Goal: Task Accomplishment & Management: Complete application form

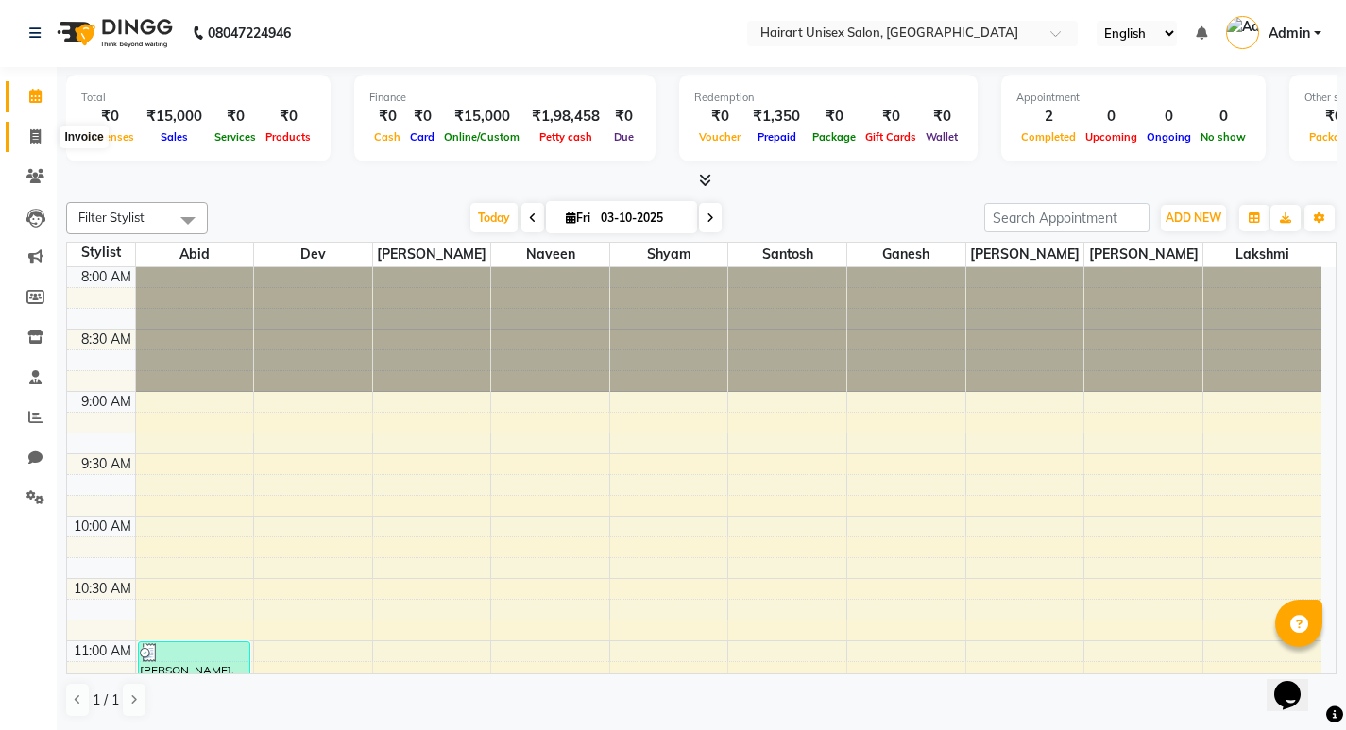
click at [38, 137] on icon at bounding box center [35, 136] width 10 height 14
select select "service"
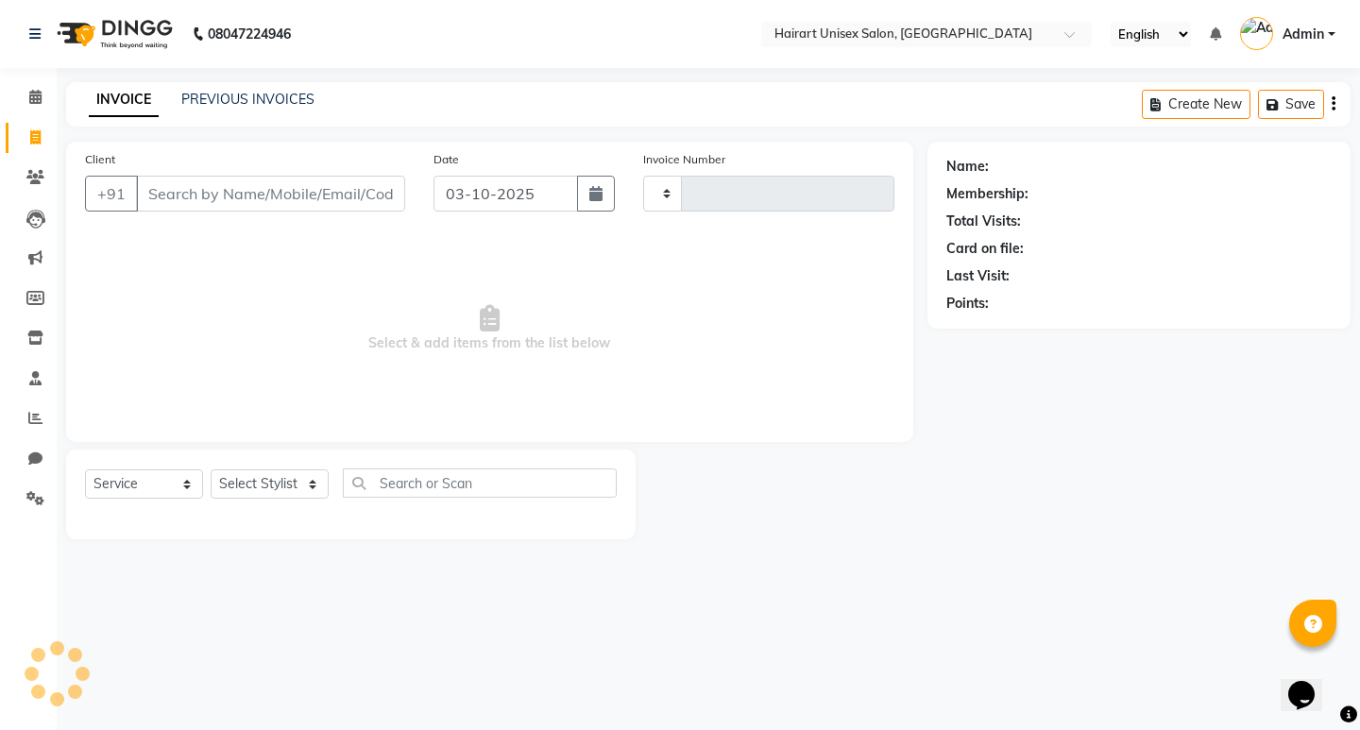
type input "0408"
select select "5534"
click at [240, 189] on input "Client" at bounding box center [270, 194] width 269 height 36
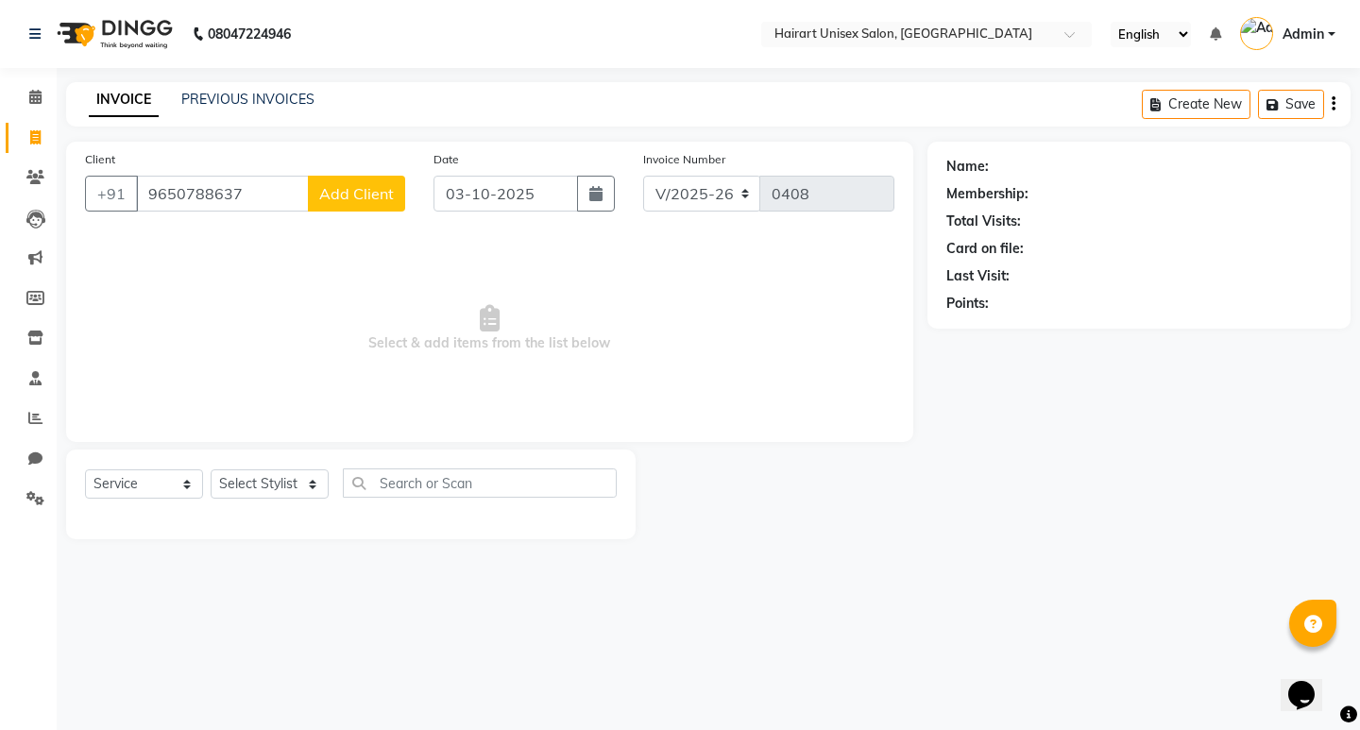
type input "9650788637"
click at [335, 192] on span "Add Client" at bounding box center [356, 193] width 75 height 19
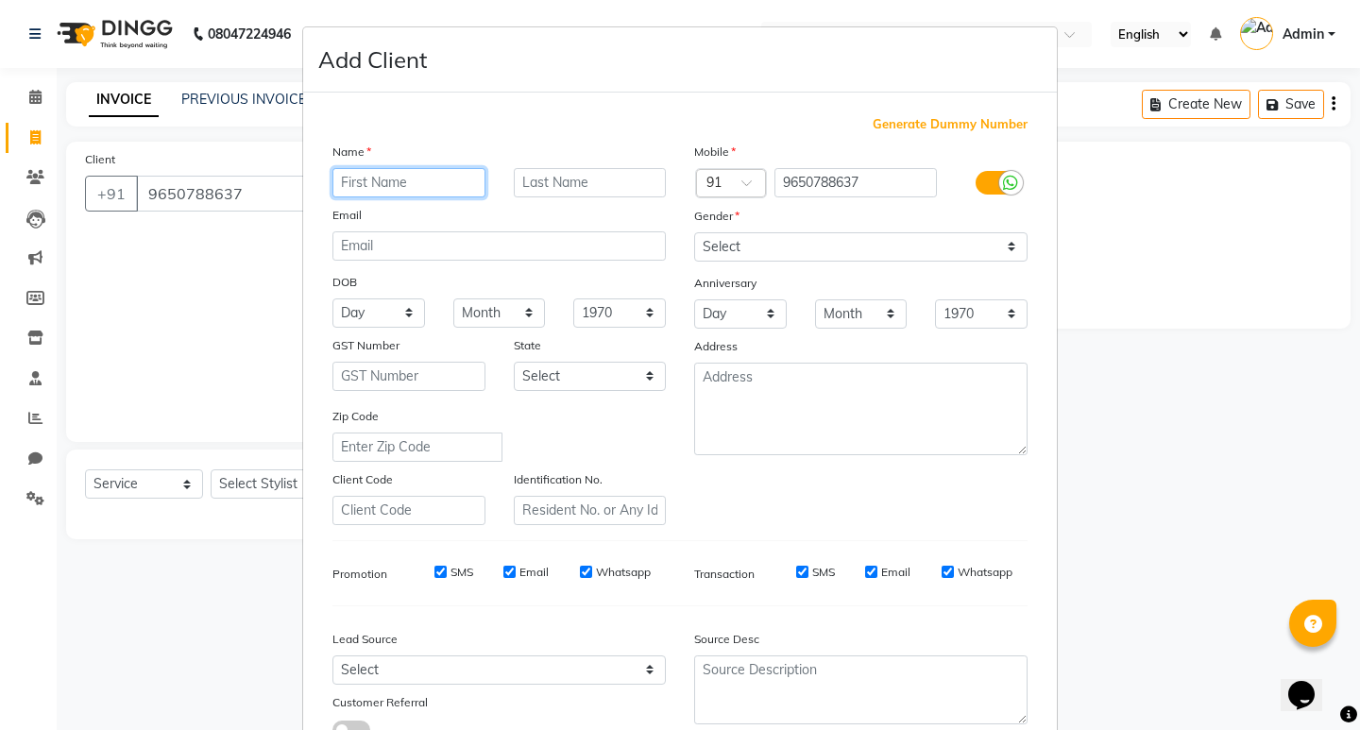
click at [395, 187] on input "text" at bounding box center [409, 182] width 153 height 29
type input "[PERSON_NAME]"
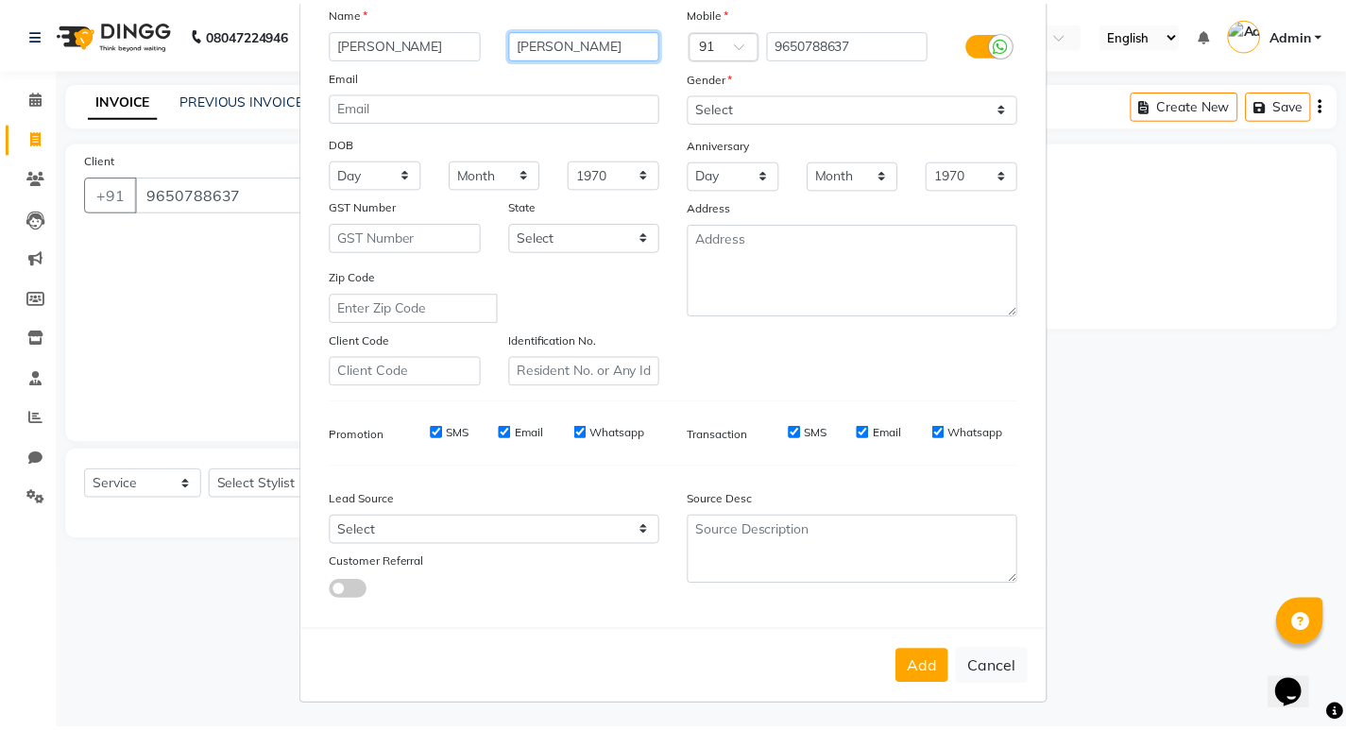
scroll to position [142, 0]
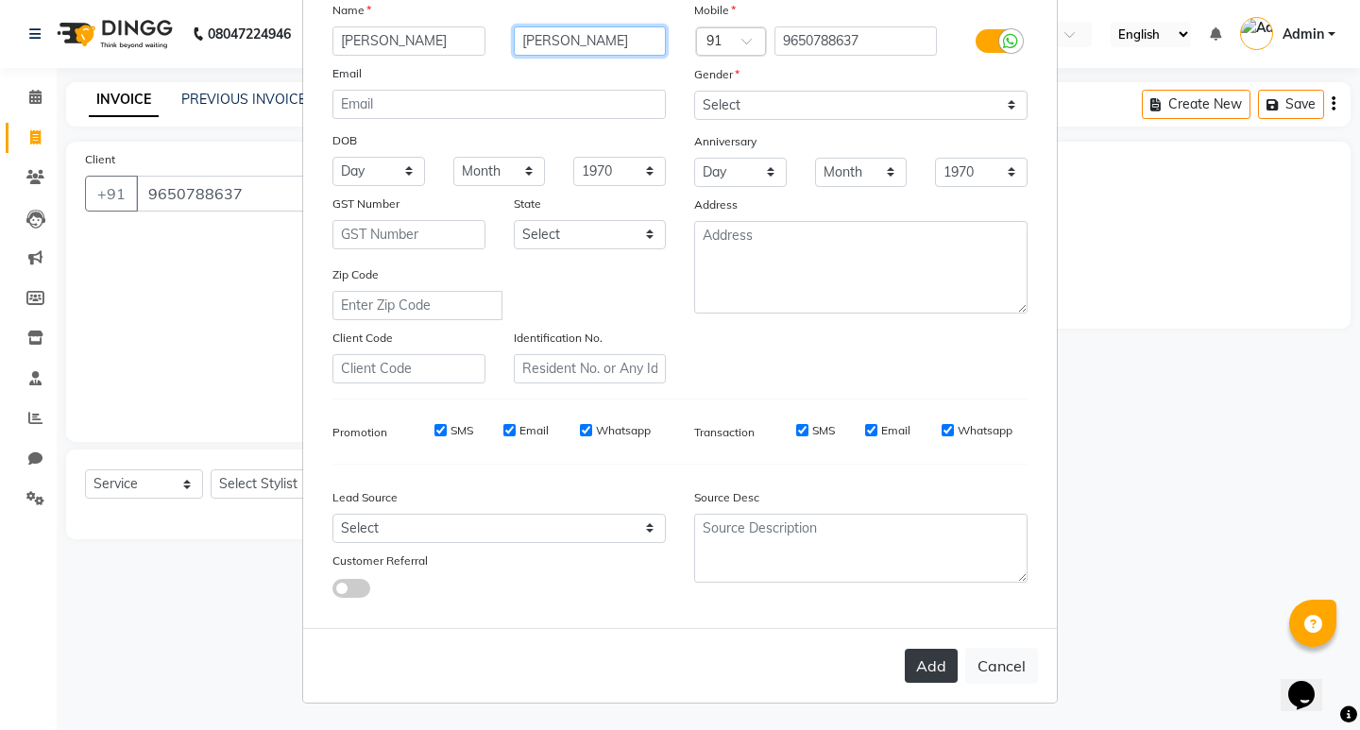
type input "[PERSON_NAME]"
click at [919, 670] on button "Add" at bounding box center [931, 666] width 53 height 34
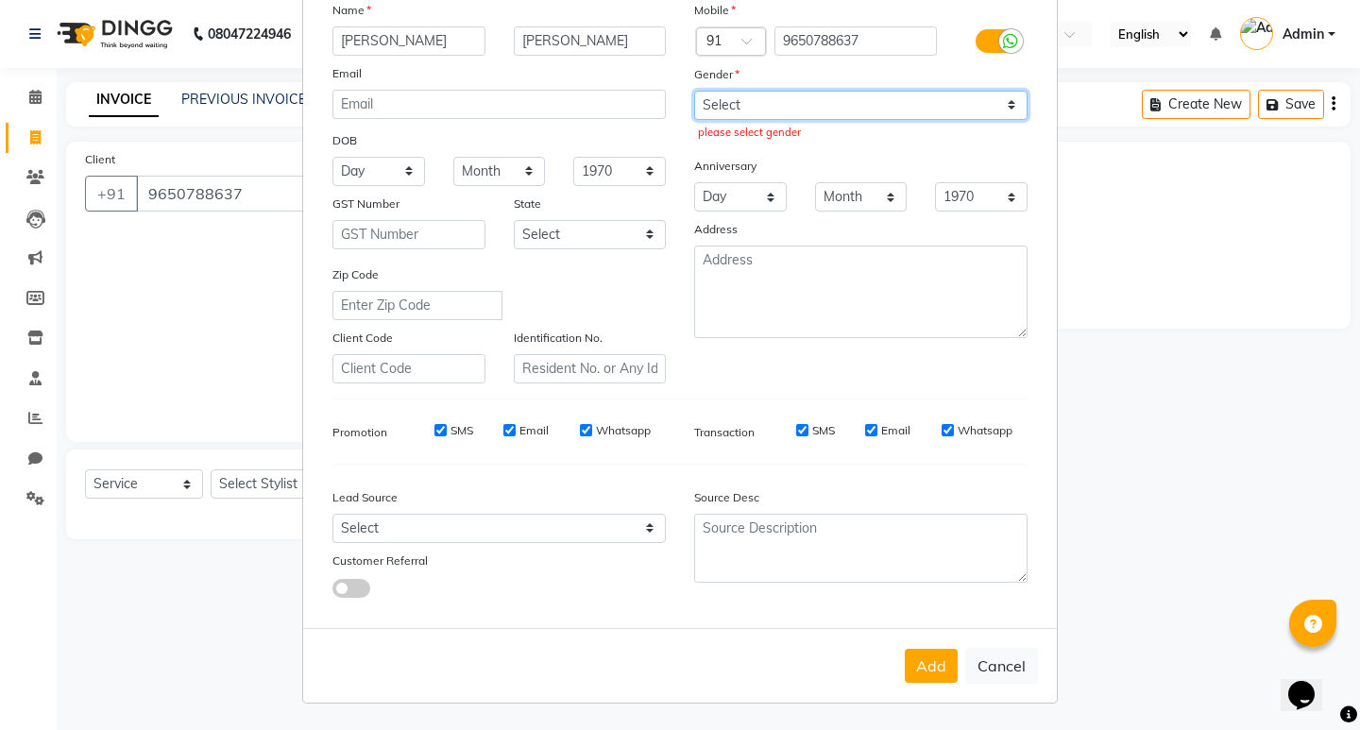
click at [755, 108] on select "Select [DEMOGRAPHIC_DATA] [DEMOGRAPHIC_DATA] Other Prefer Not To Say" at bounding box center [860, 105] width 333 height 29
click at [752, 100] on select "Select [DEMOGRAPHIC_DATA] [DEMOGRAPHIC_DATA] Other Prefer Not To Say" at bounding box center [860, 105] width 333 height 29
select select "[DEMOGRAPHIC_DATA]"
click at [694, 91] on select "Select [DEMOGRAPHIC_DATA] [DEMOGRAPHIC_DATA] Other Prefer Not To Say" at bounding box center [860, 105] width 333 height 29
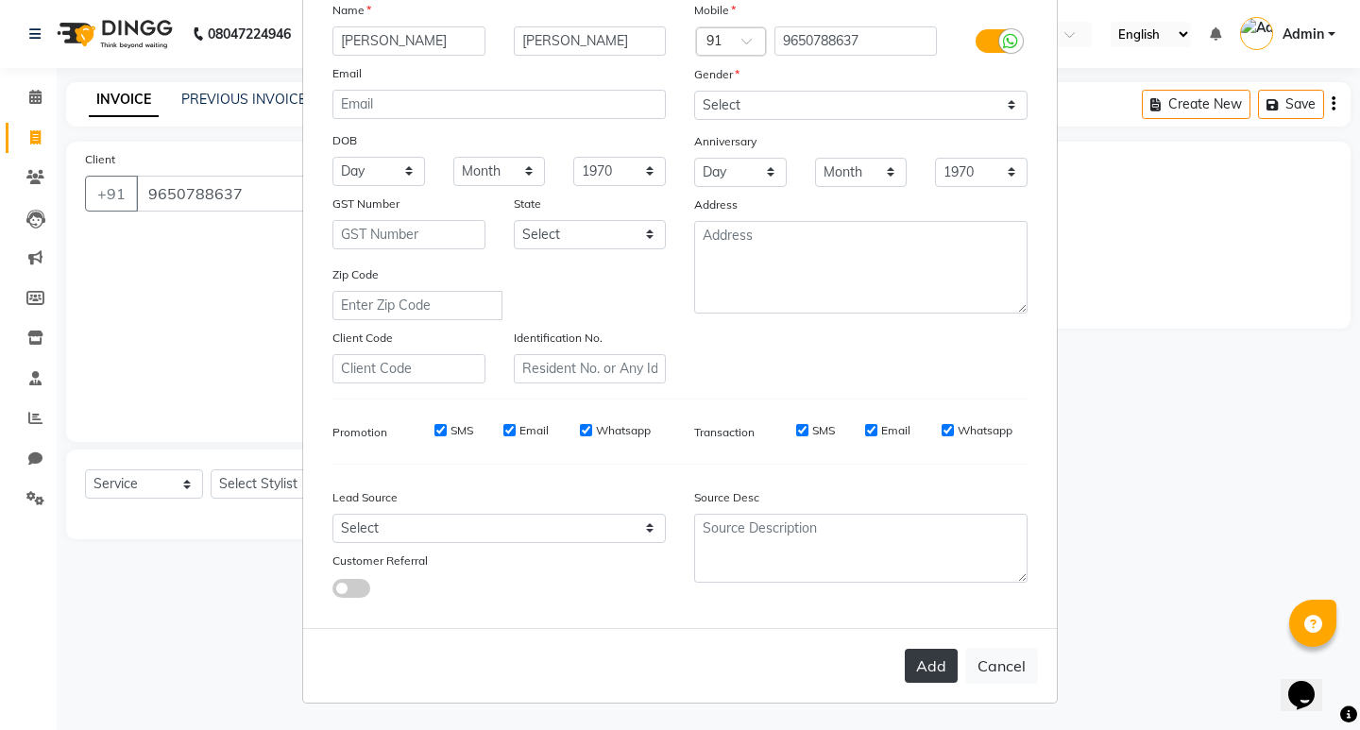
click at [926, 668] on button "Add" at bounding box center [931, 666] width 53 height 34
select select
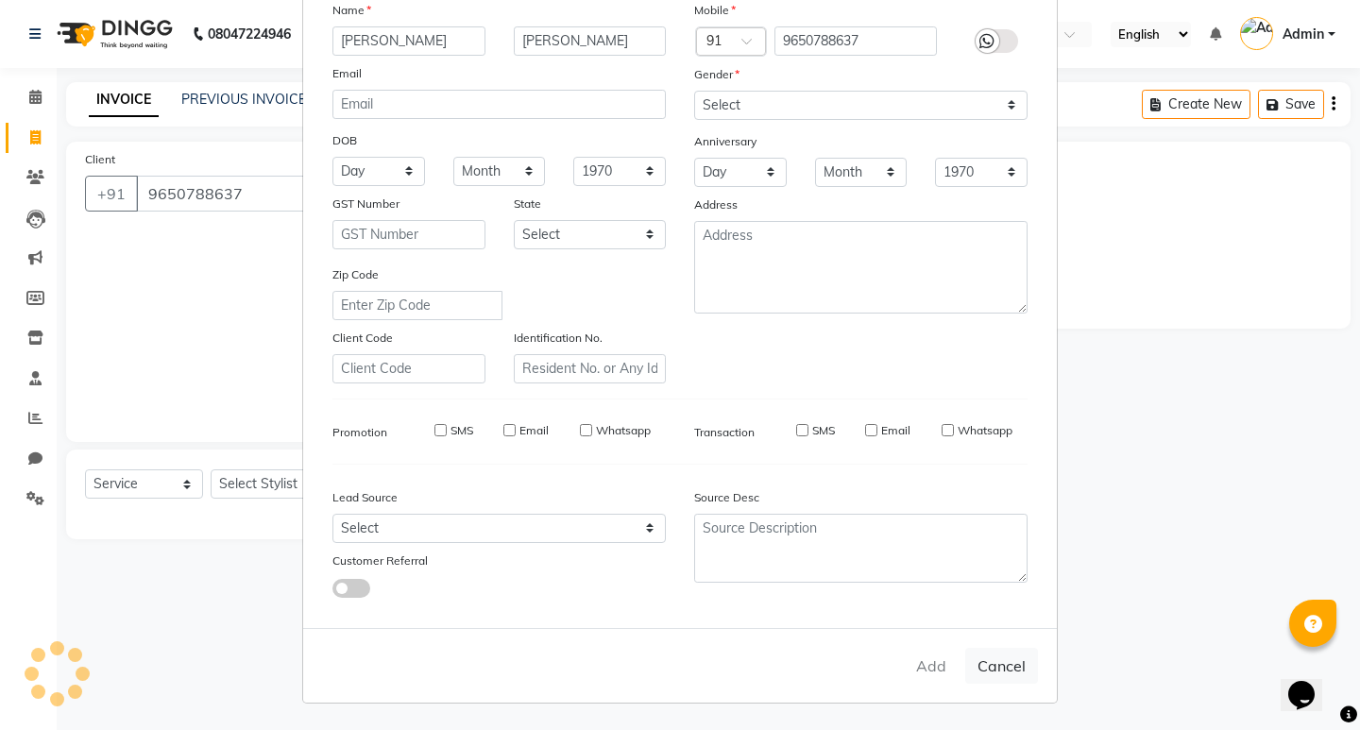
select select
checkbox input "false"
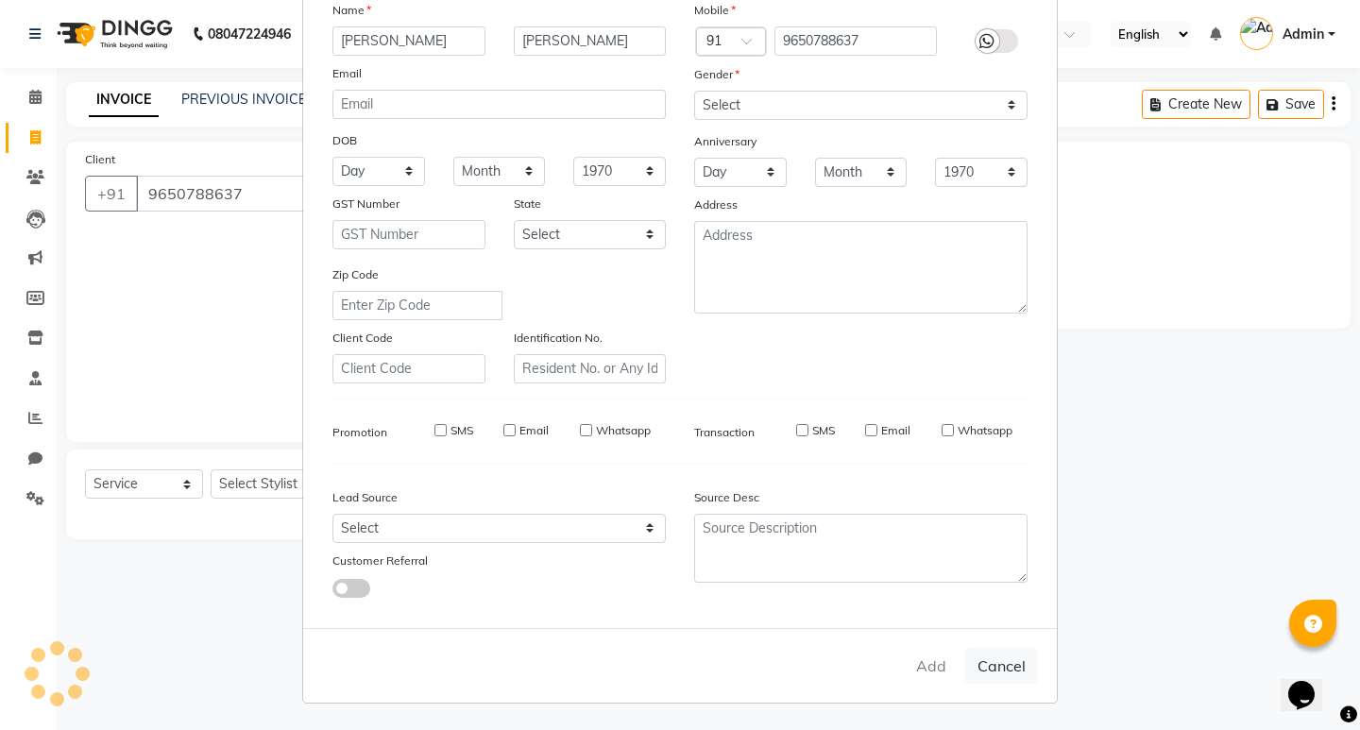
checkbox input "false"
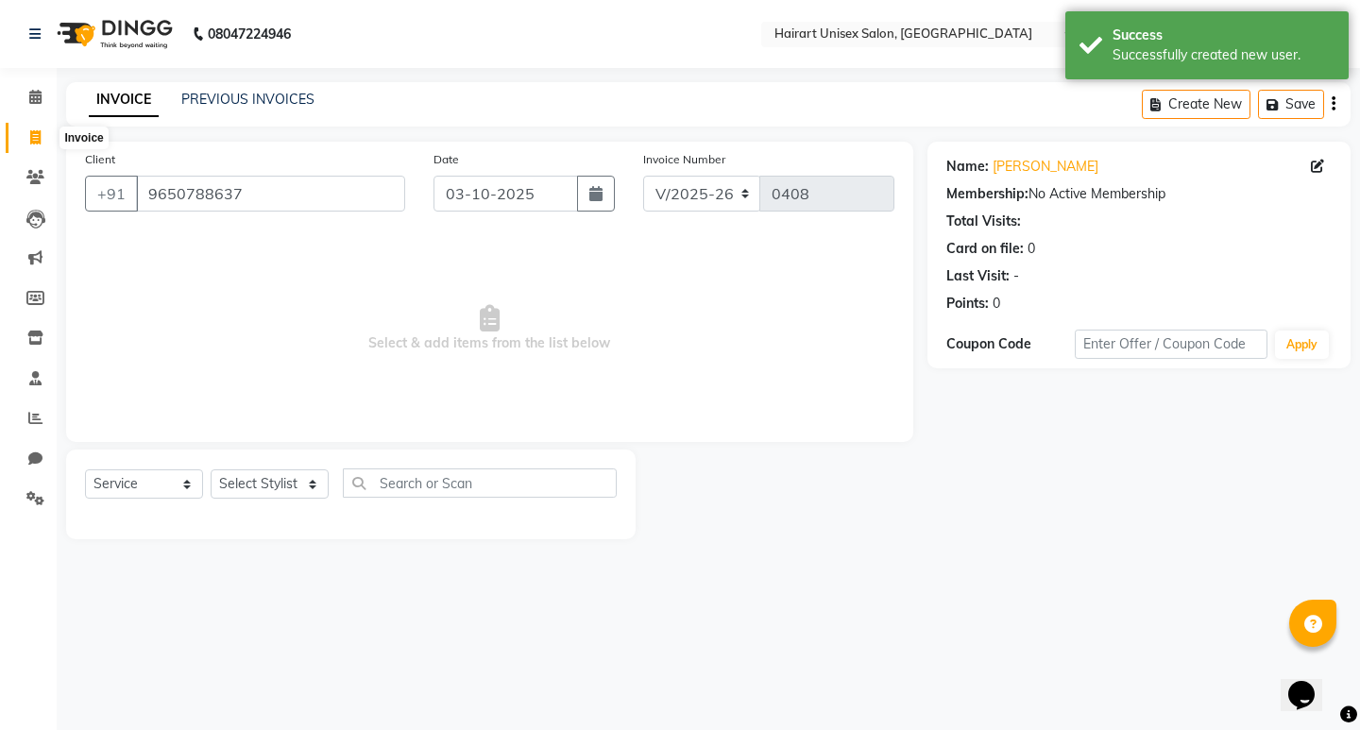
click at [32, 139] on icon at bounding box center [35, 137] width 10 height 14
click at [232, 490] on select "Select Stylist [PERSON_NAME] Dev Ganesh Lakshmi [PERSON_NAME] Santosh [PERSON_N…" at bounding box center [270, 484] width 118 height 29
select select "39572"
click at [211, 470] on select "Select Stylist [PERSON_NAME] Dev Ganesh Lakshmi [PERSON_NAME] Santosh [PERSON_N…" at bounding box center [270, 484] width 118 height 29
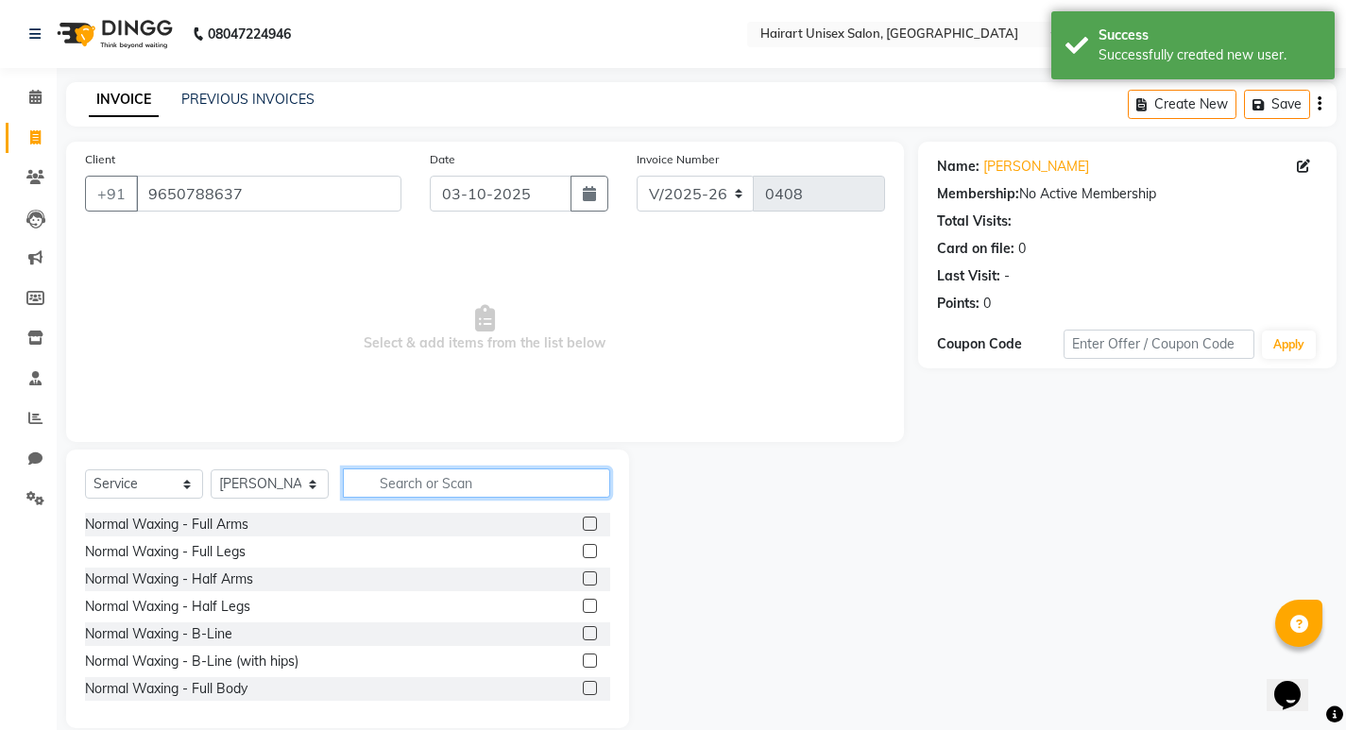
click at [436, 473] on input "text" at bounding box center [476, 483] width 267 height 29
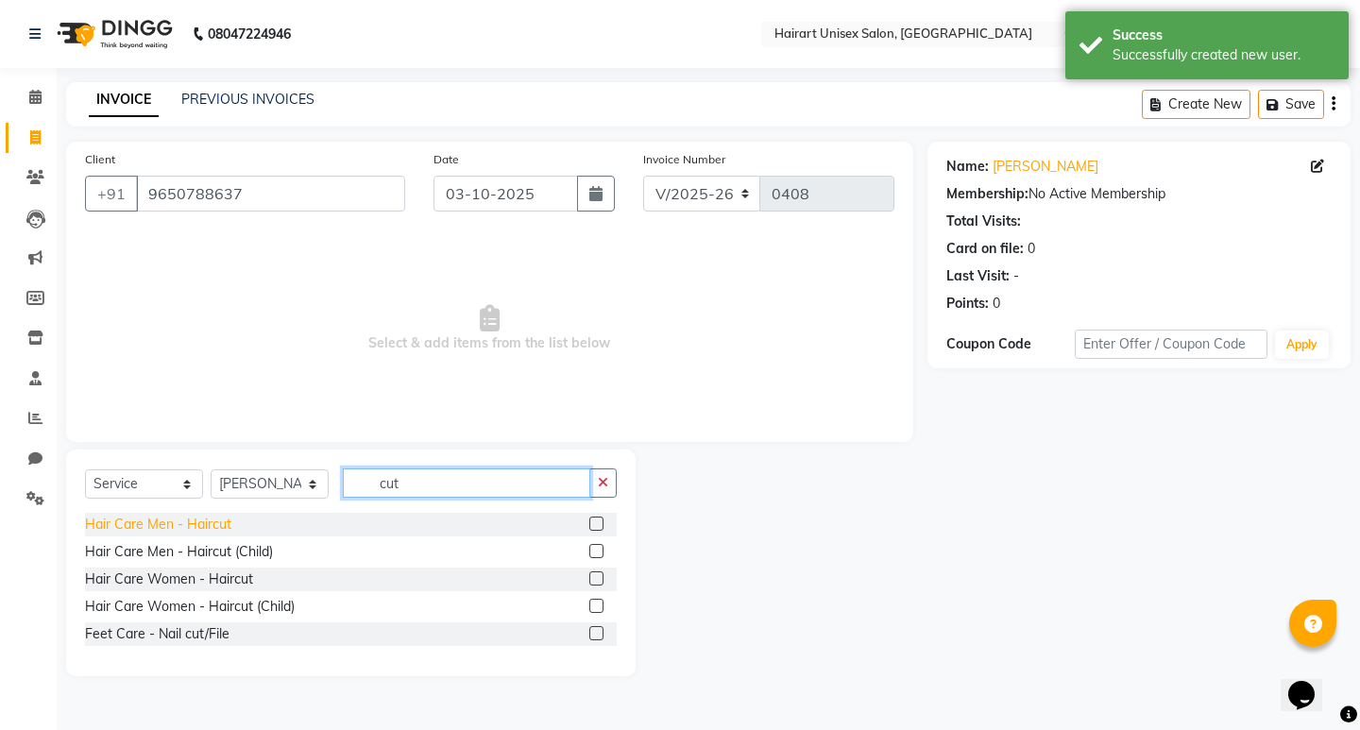
type input "cut"
click at [225, 521] on div "Hair Care Men - Haircut" at bounding box center [158, 525] width 146 height 20
checkbox input "false"
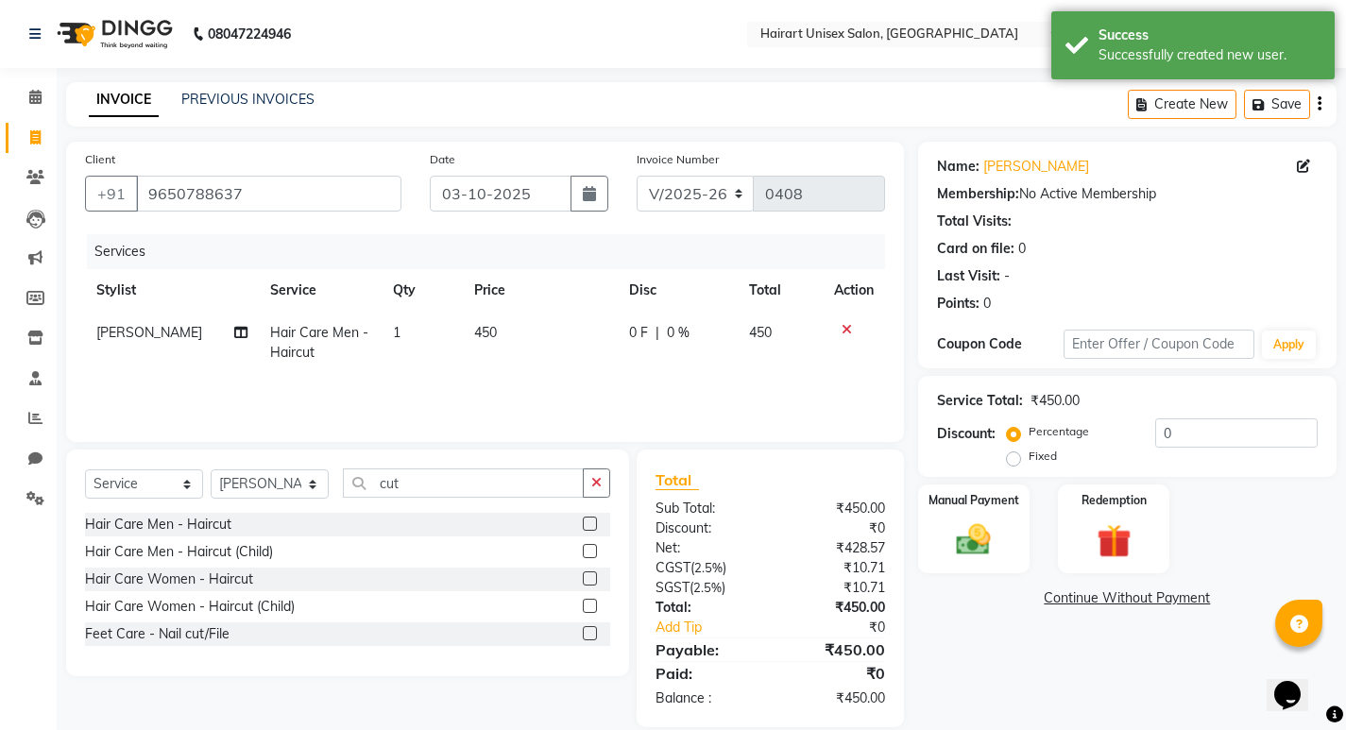
click at [394, 322] on td "1" at bounding box center [423, 343] width 82 height 62
drag, startPoint x: 394, startPoint y: 322, endPoint x: 403, endPoint y: 336, distance: 17.0
click at [382, 322] on td "Hair Care Men - Haircut" at bounding box center [320, 343] width 123 height 62
select select "39572"
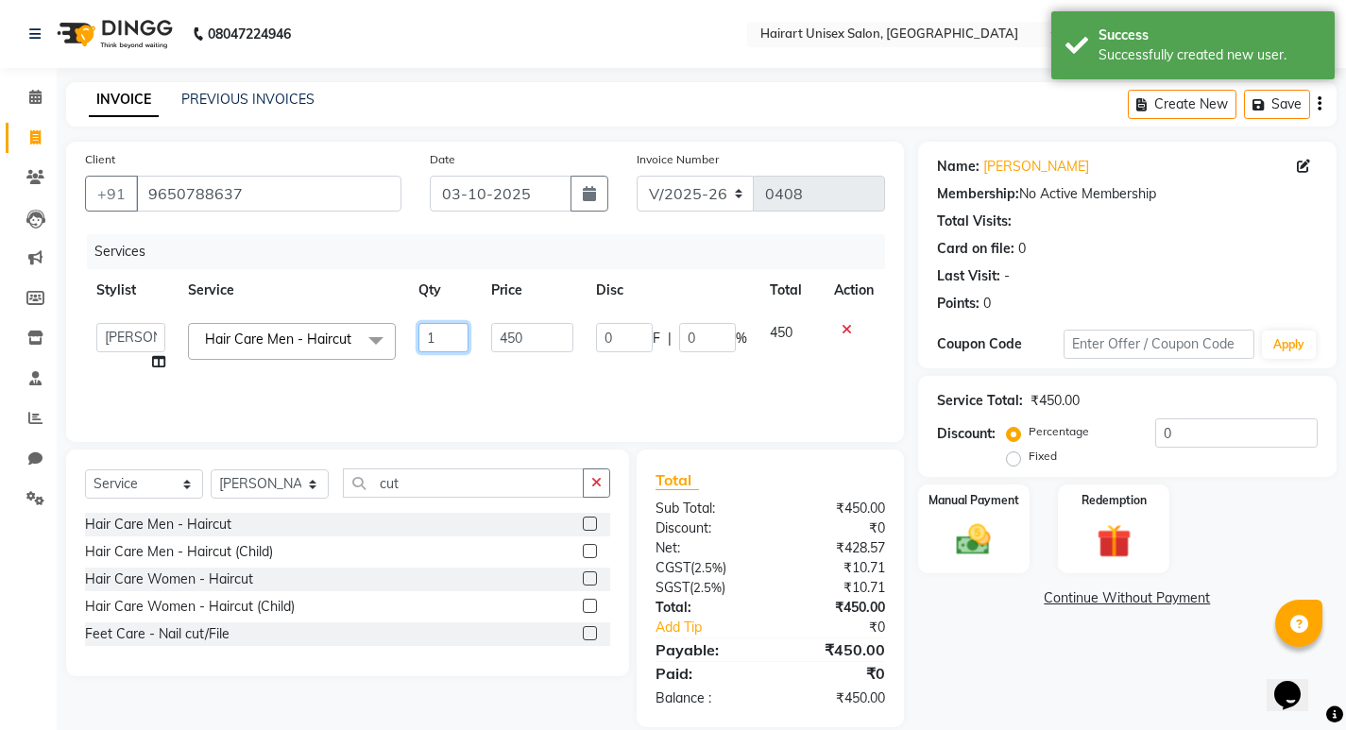
click at [421, 332] on input "1" at bounding box center [443, 337] width 49 height 29
type input "2"
click at [452, 385] on div "Services Stylist Service Qty Price Disc Total Action [PERSON_NAME] Dev [PERSON_…" at bounding box center [485, 328] width 800 height 189
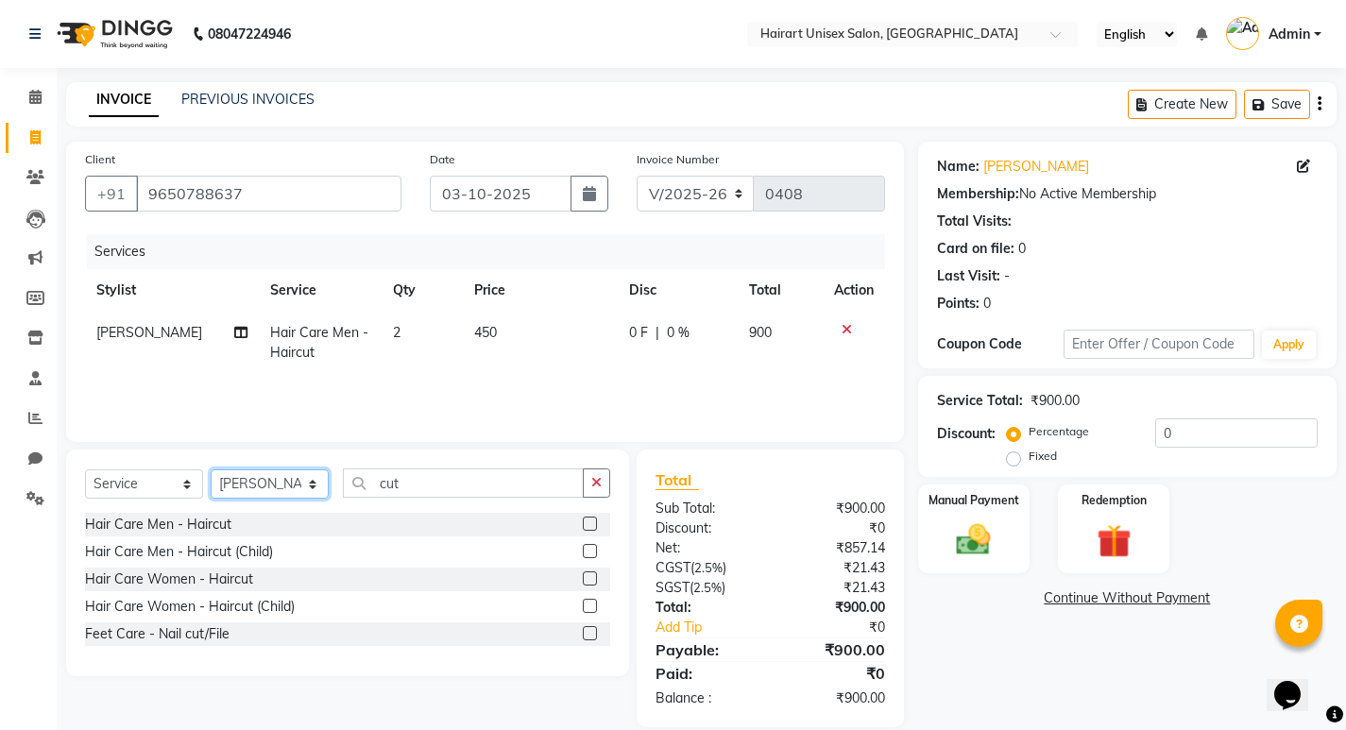
click at [254, 492] on select "Select Stylist [PERSON_NAME] Dev Ganesh Lakshmi [PERSON_NAME] Santosh [PERSON_N…" at bounding box center [270, 484] width 118 height 29
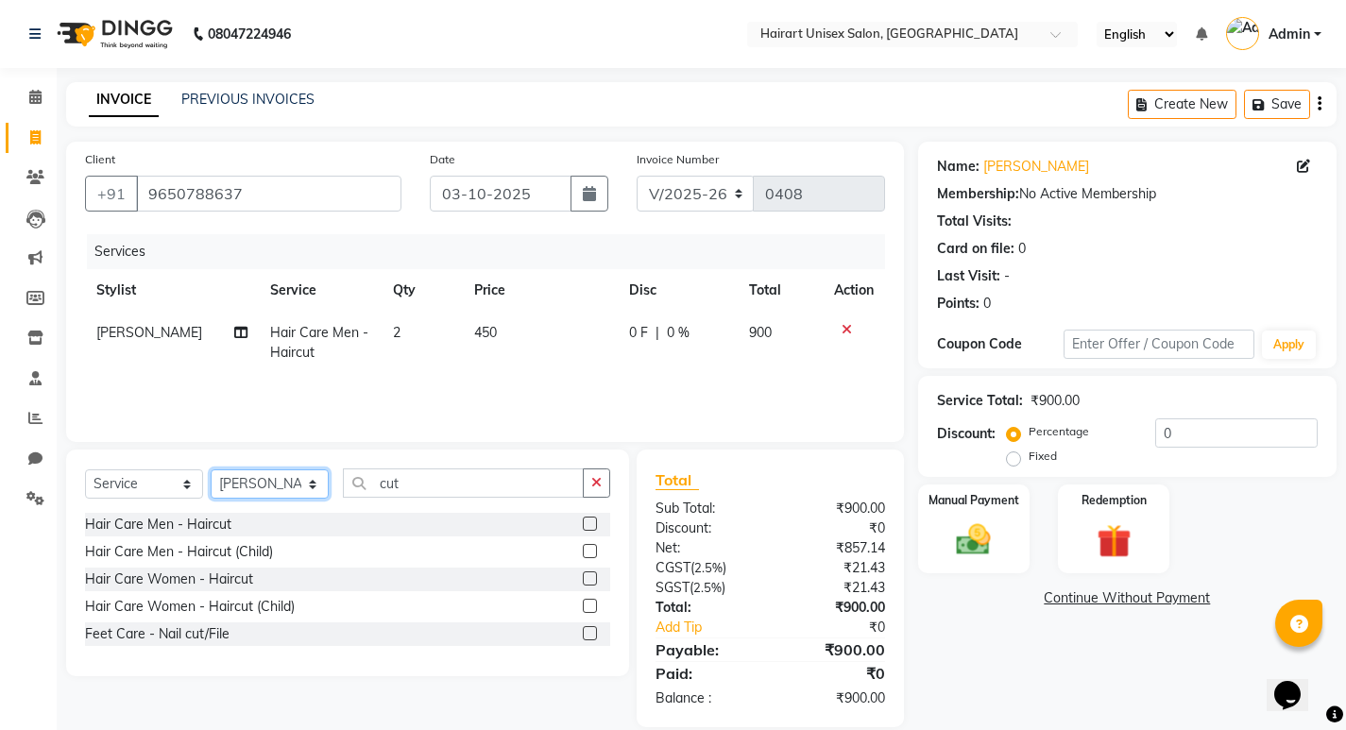
click at [254, 492] on select "Select Stylist [PERSON_NAME] Dev Ganesh Lakshmi [PERSON_NAME] Santosh [PERSON_N…" at bounding box center [270, 484] width 118 height 29
click at [406, 487] on input "cut" at bounding box center [463, 483] width 241 height 29
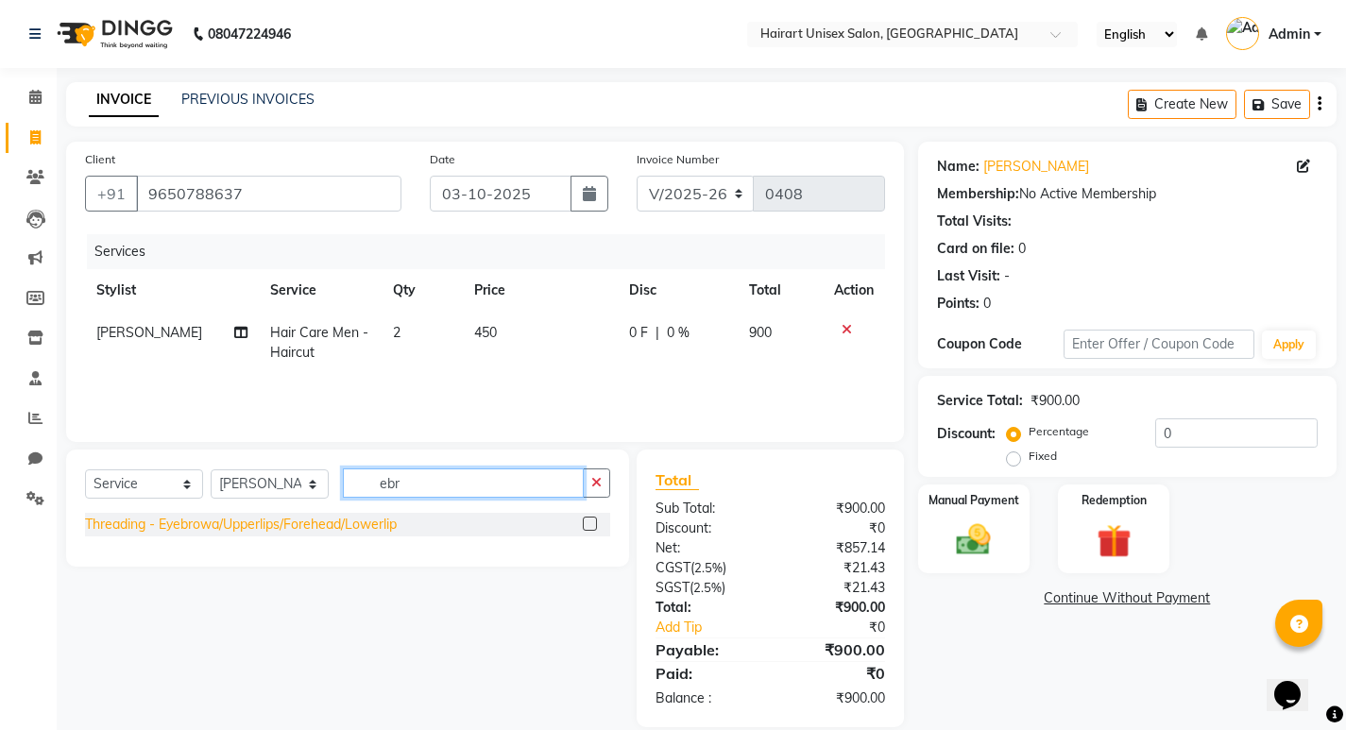
type input "ebr"
click at [352, 526] on div "Threading - Eyebrowa/Upperlips/Forehead/Lowerlip" at bounding box center [241, 525] width 312 height 20
click at [352, 526] on div "Client [PHONE_NUMBER] Date [DATE] Invoice Number V/2025 V/[PHONE_NUMBER] Servic…" at bounding box center [485, 435] width 866 height 586
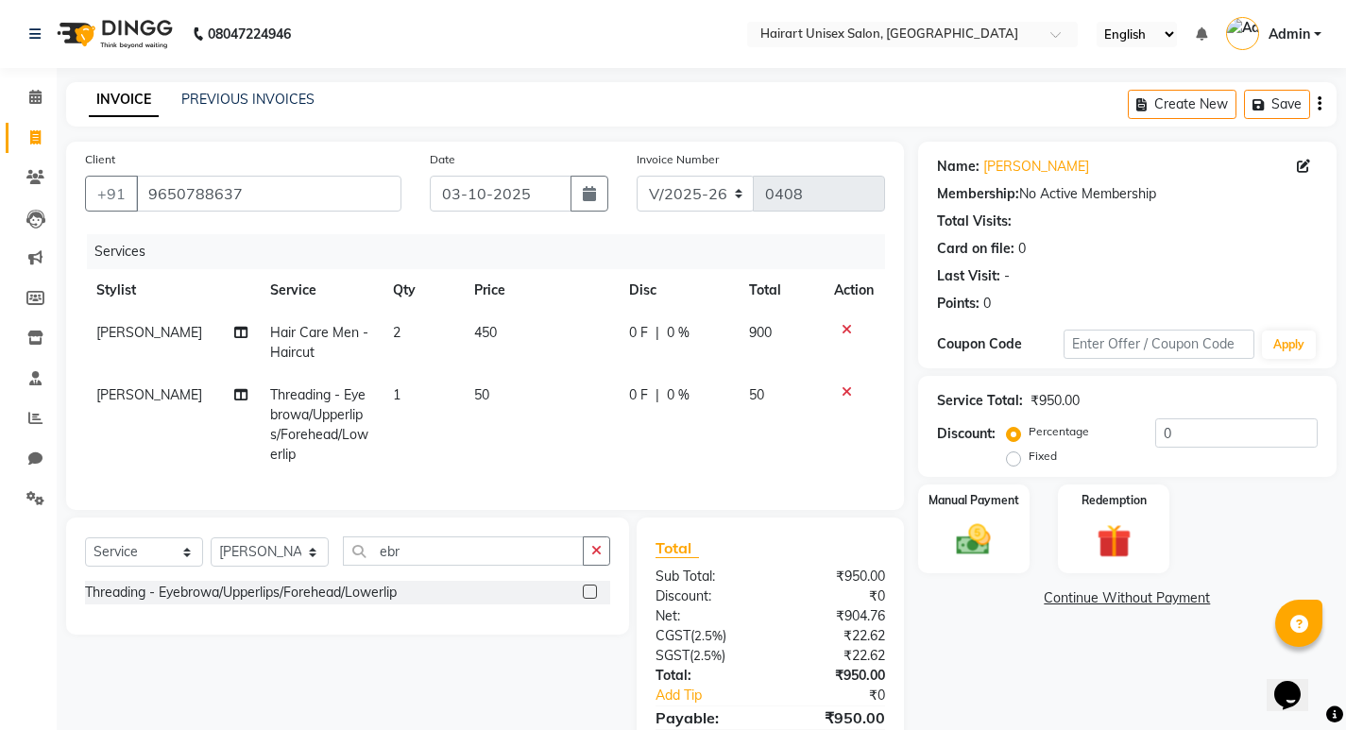
checkbox input "false"
click at [474, 400] on span "50" at bounding box center [481, 394] width 15 height 17
select select "39572"
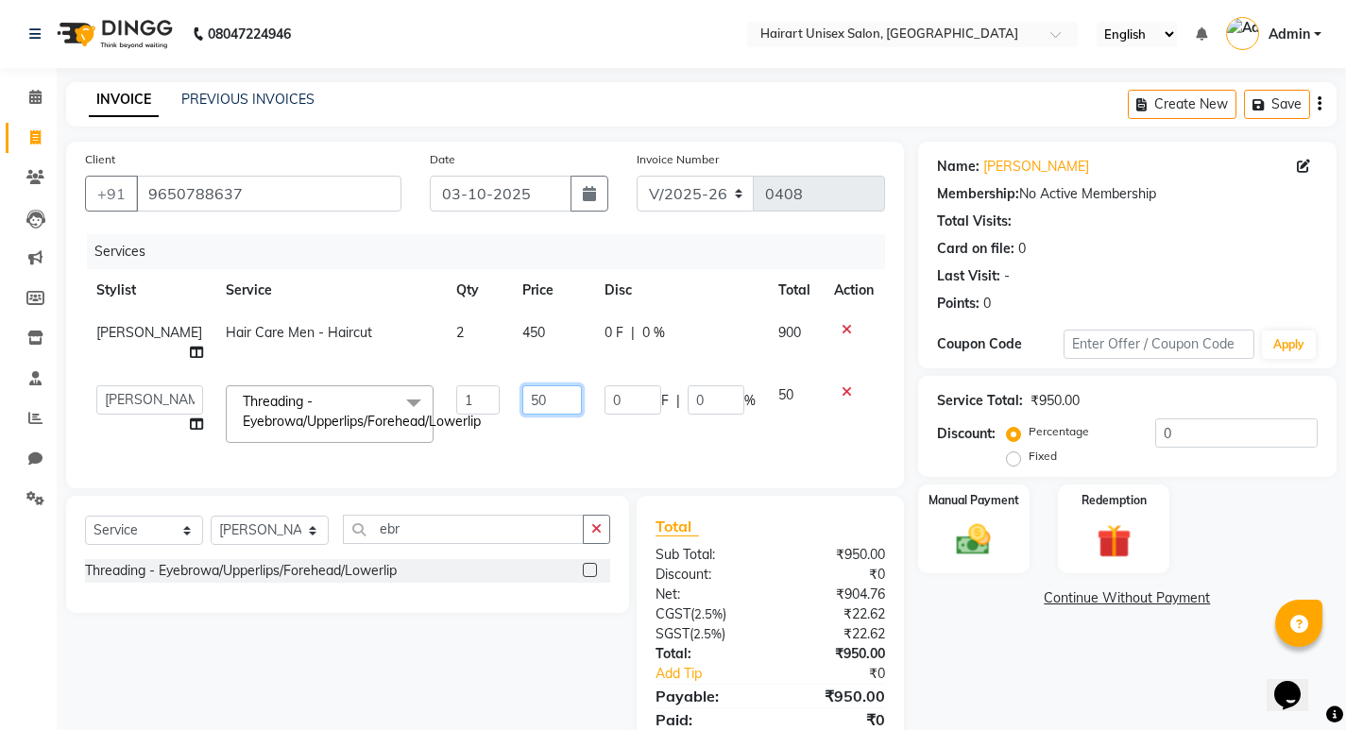
click at [522, 385] on input "50" at bounding box center [552, 399] width 60 height 29
type input "100"
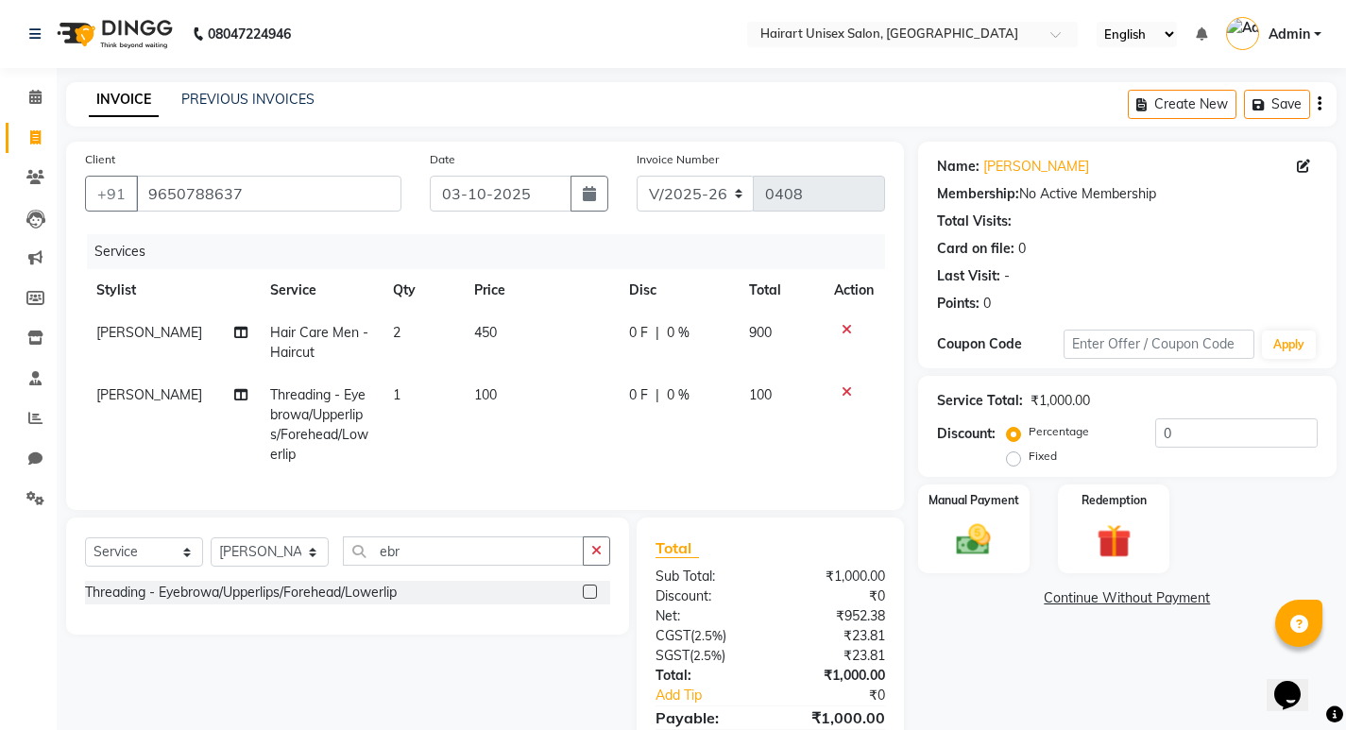
click at [502, 405] on td "100" at bounding box center [540, 425] width 154 height 102
select select "39572"
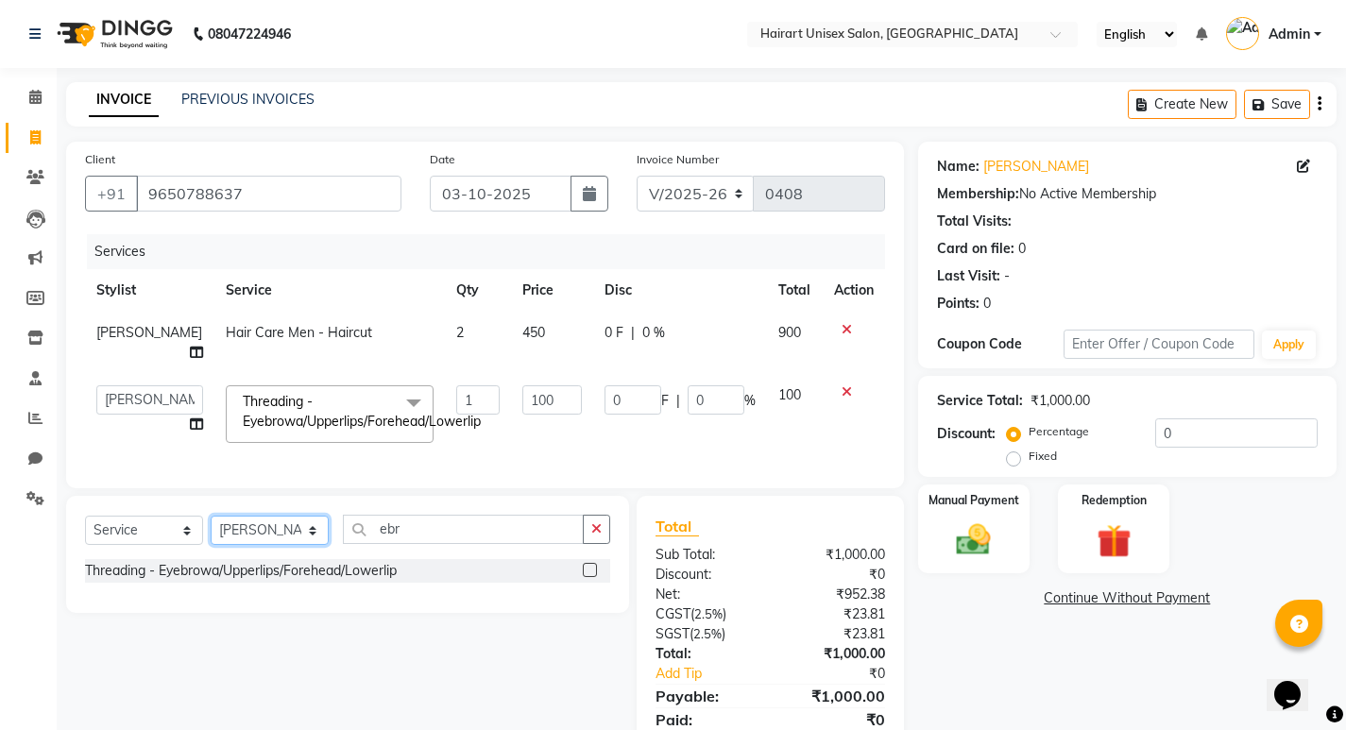
click at [277, 531] on select "Select Stylist [PERSON_NAME] Dev Ganesh Lakshmi [PERSON_NAME] Santosh [PERSON_N…" at bounding box center [270, 530] width 118 height 29
click at [419, 523] on input "ebr" at bounding box center [463, 529] width 241 height 29
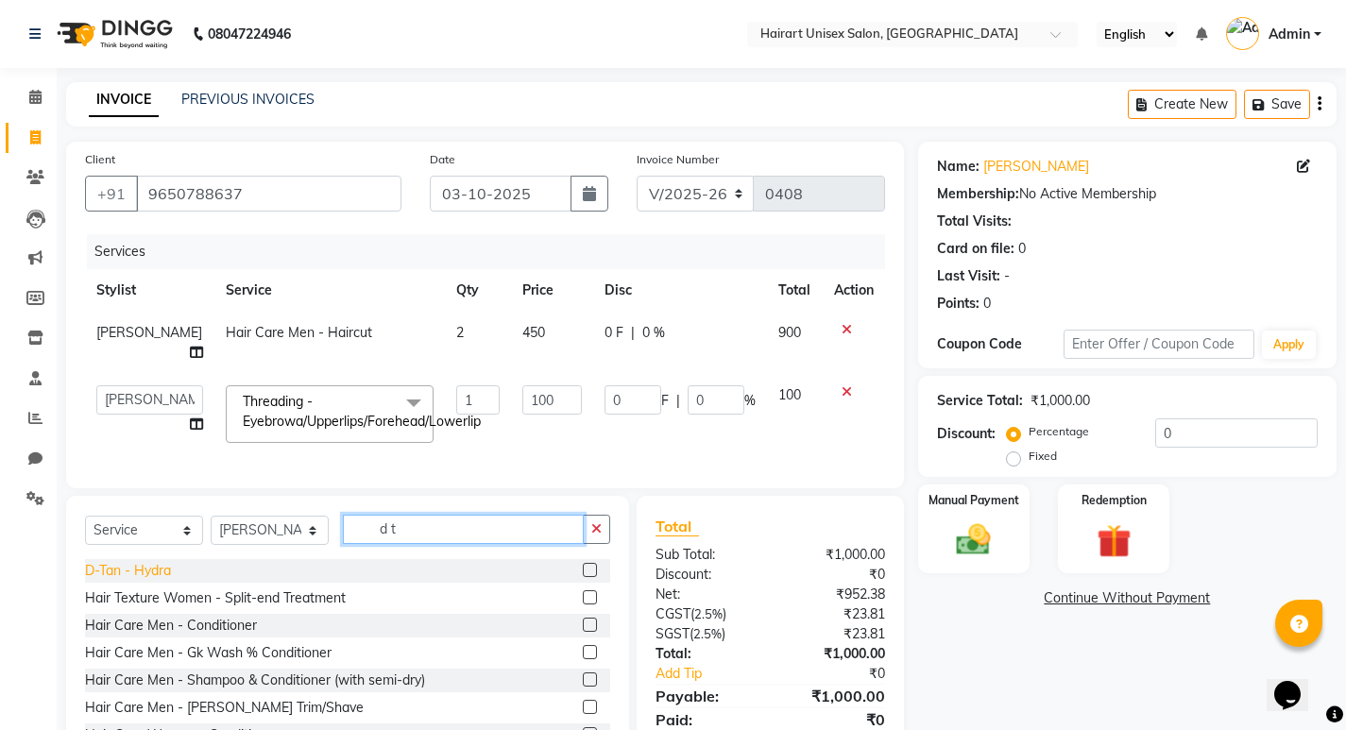
type input "d t"
click at [160, 573] on div "D-Tan - Hydra" at bounding box center [128, 571] width 86 height 20
checkbox input "false"
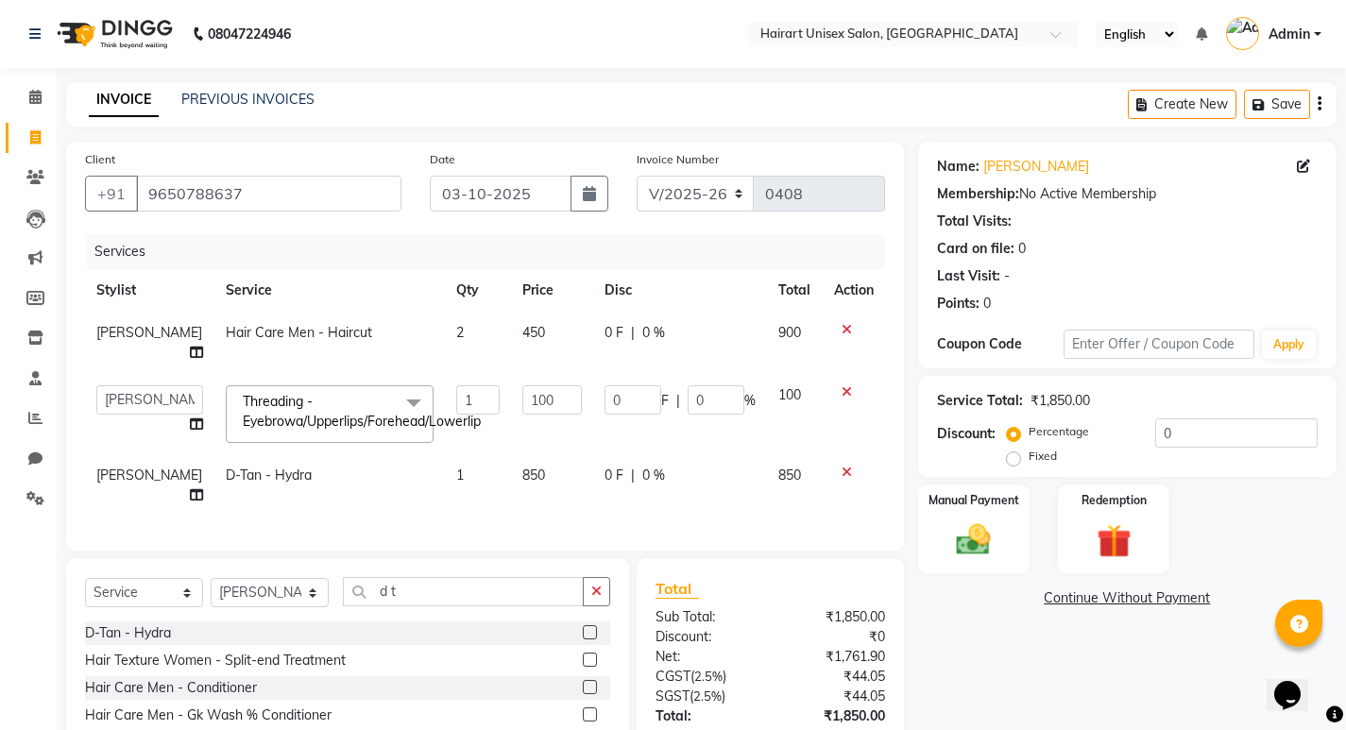
click at [522, 467] on span "850" at bounding box center [533, 475] width 23 height 17
select select "39572"
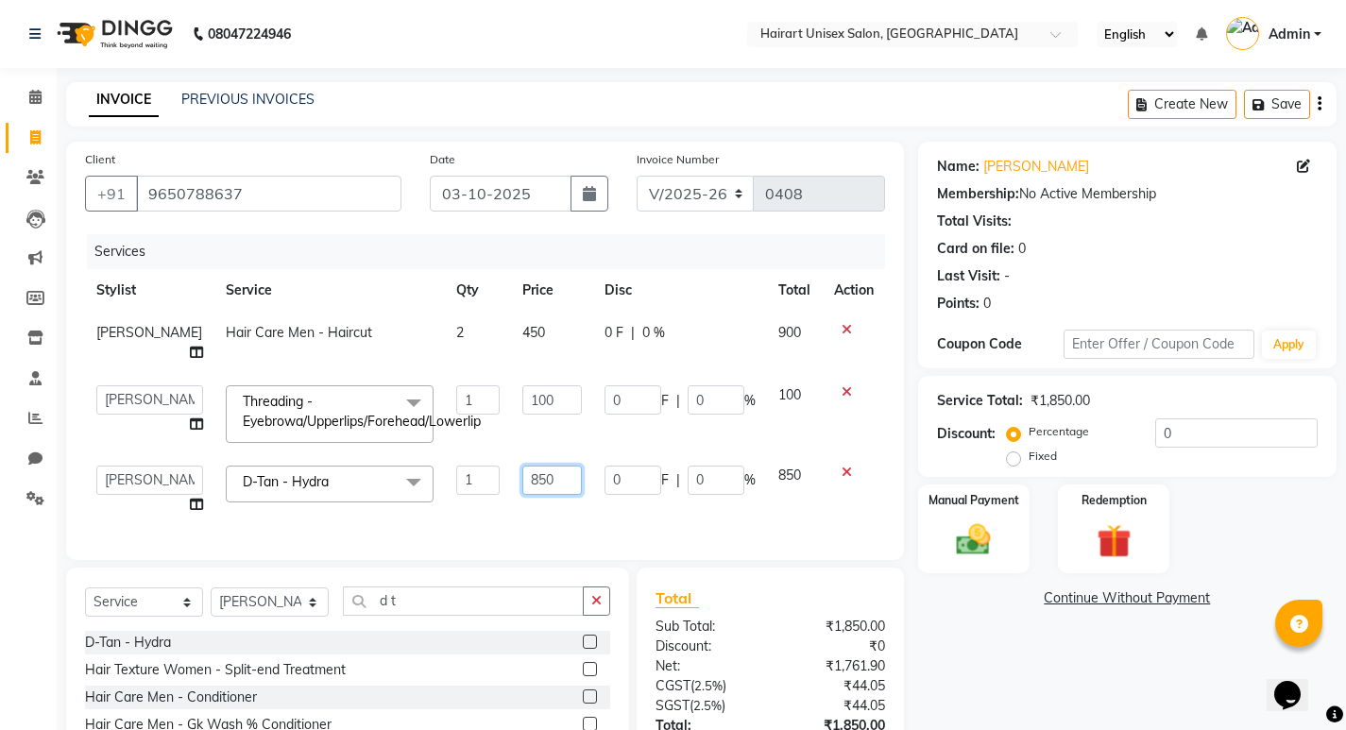
click at [522, 466] on input "850" at bounding box center [552, 480] width 60 height 29
type input "700"
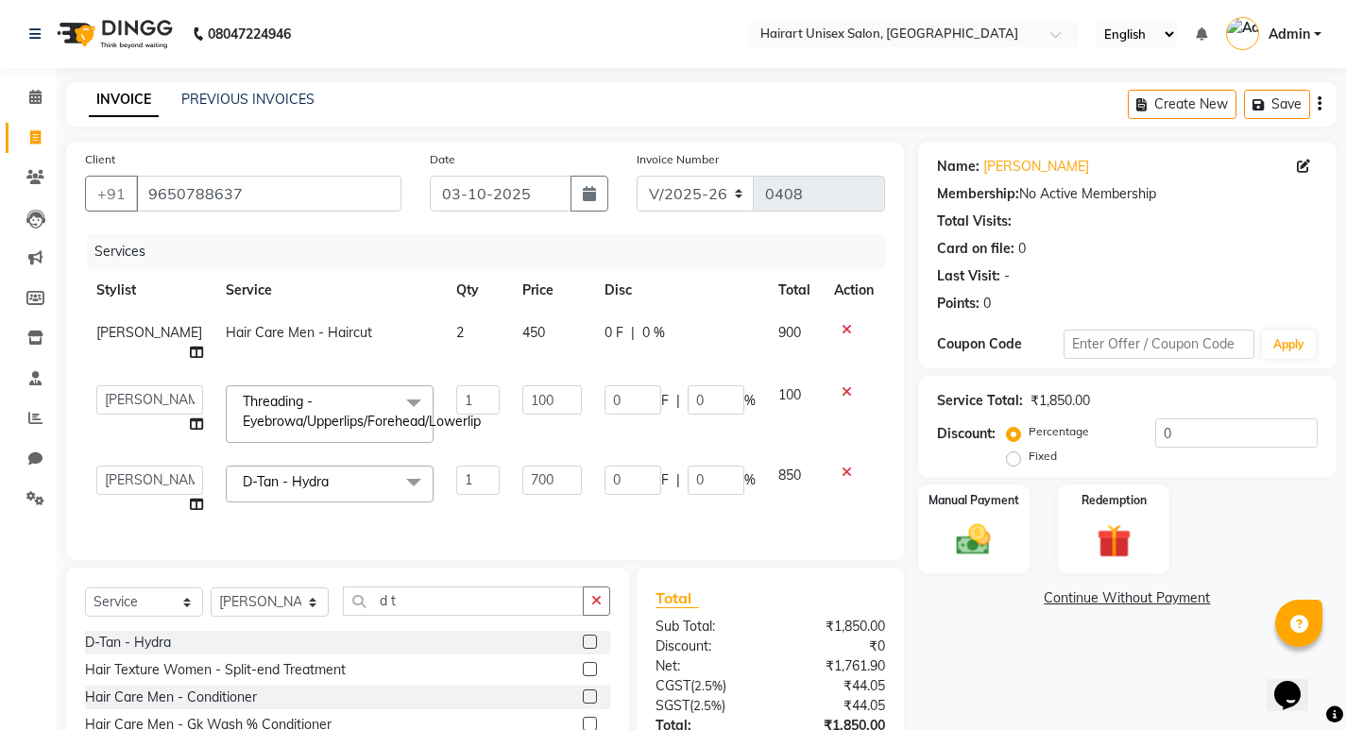
click at [522, 476] on td "700" at bounding box center [552, 490] width 82 height 72
select select "39572"
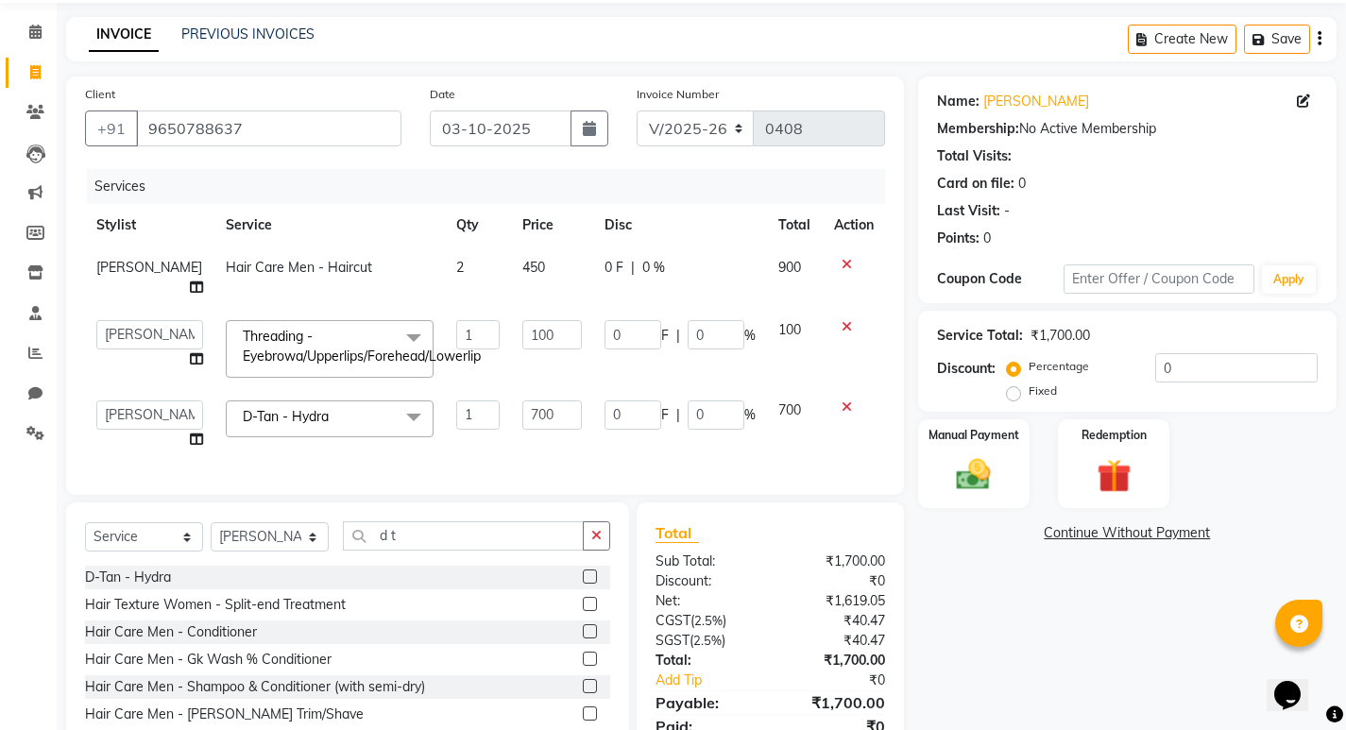
scroll to position [139, 0]
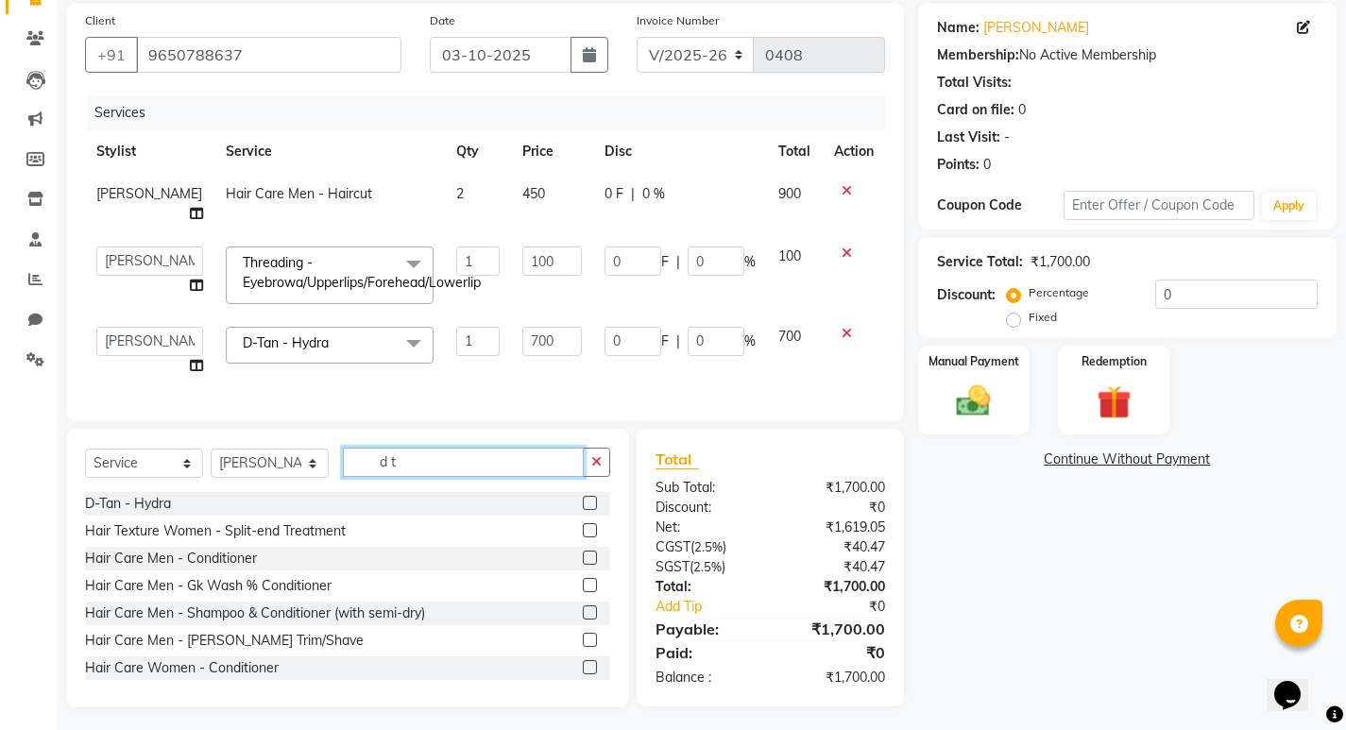
click at [378, 449] on input "d t" at bounding box center [463, 462] width 241 height 29
click at [401, 450] on input "d t" at bounding box center [463, 462] width 241 height 29
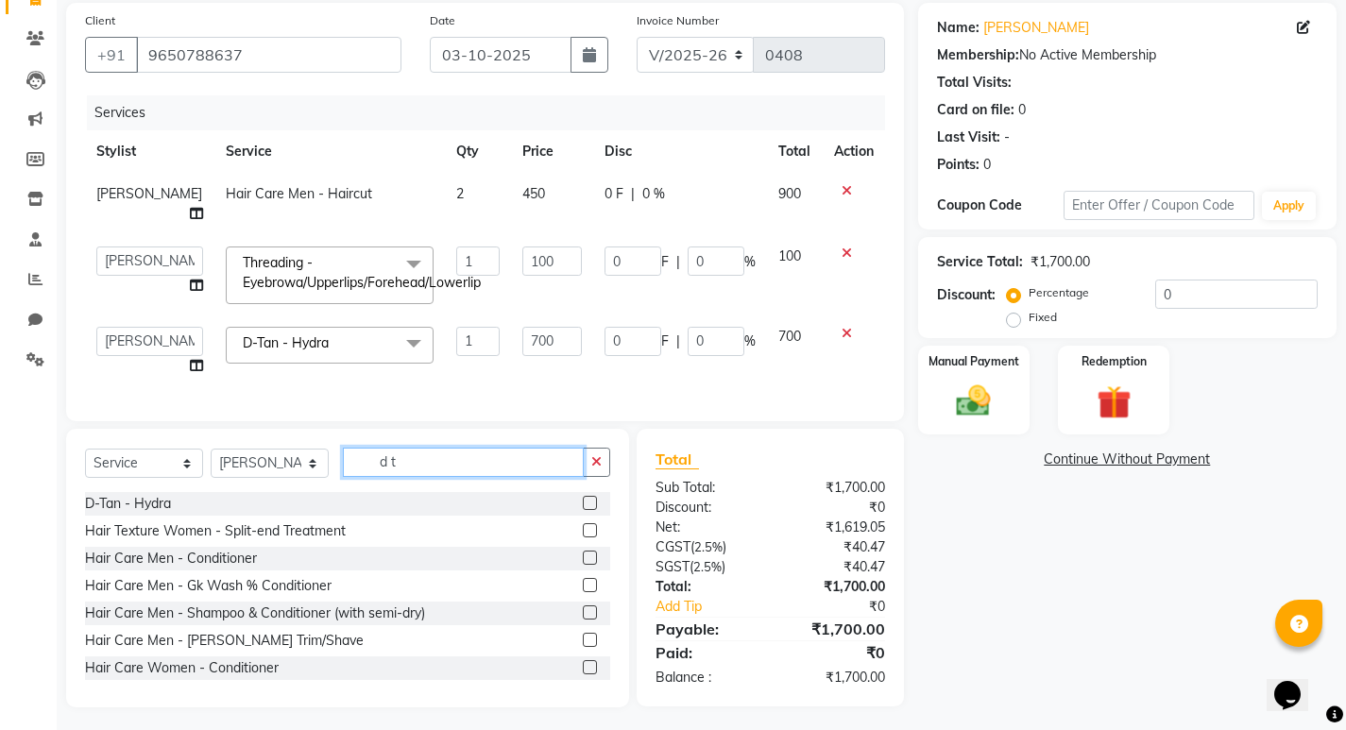
click at [401, 450] on input "d t" at bounding box center [463, 462] width 241 height 29
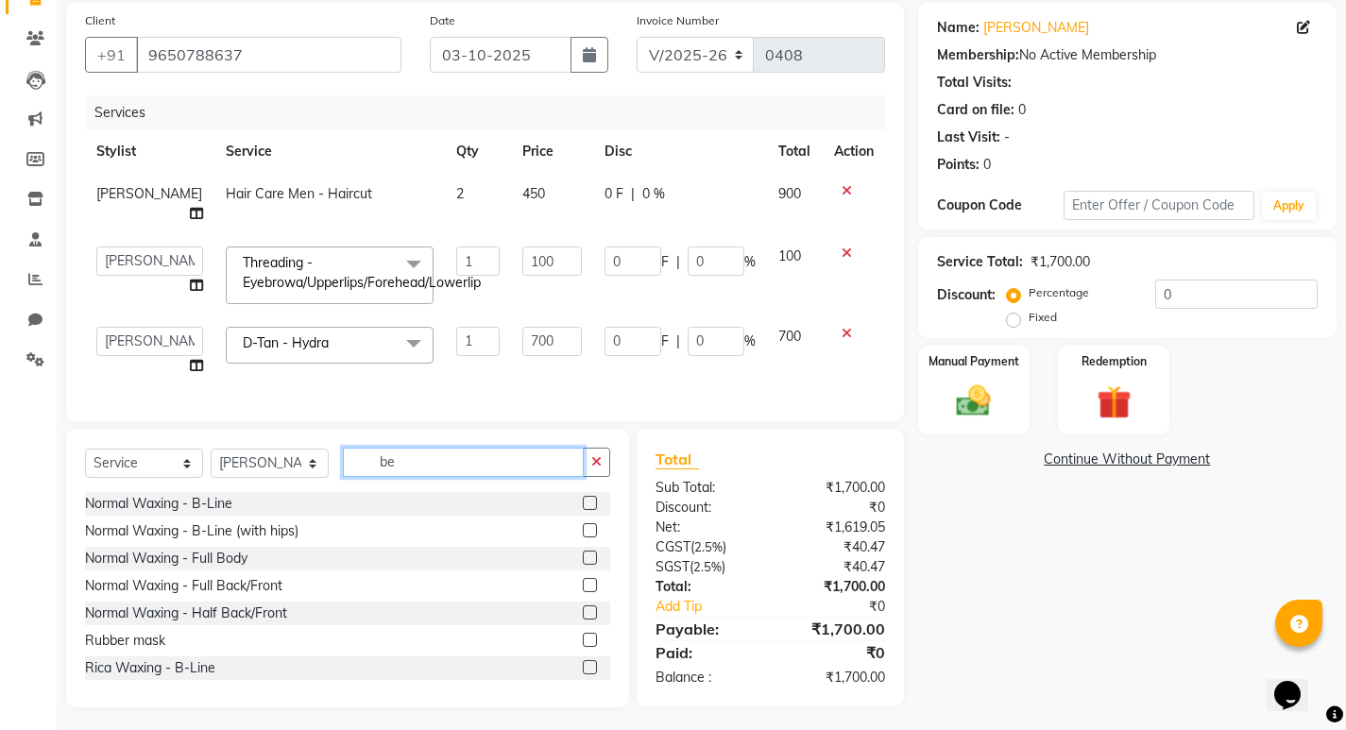
scroll to position [138, 0]
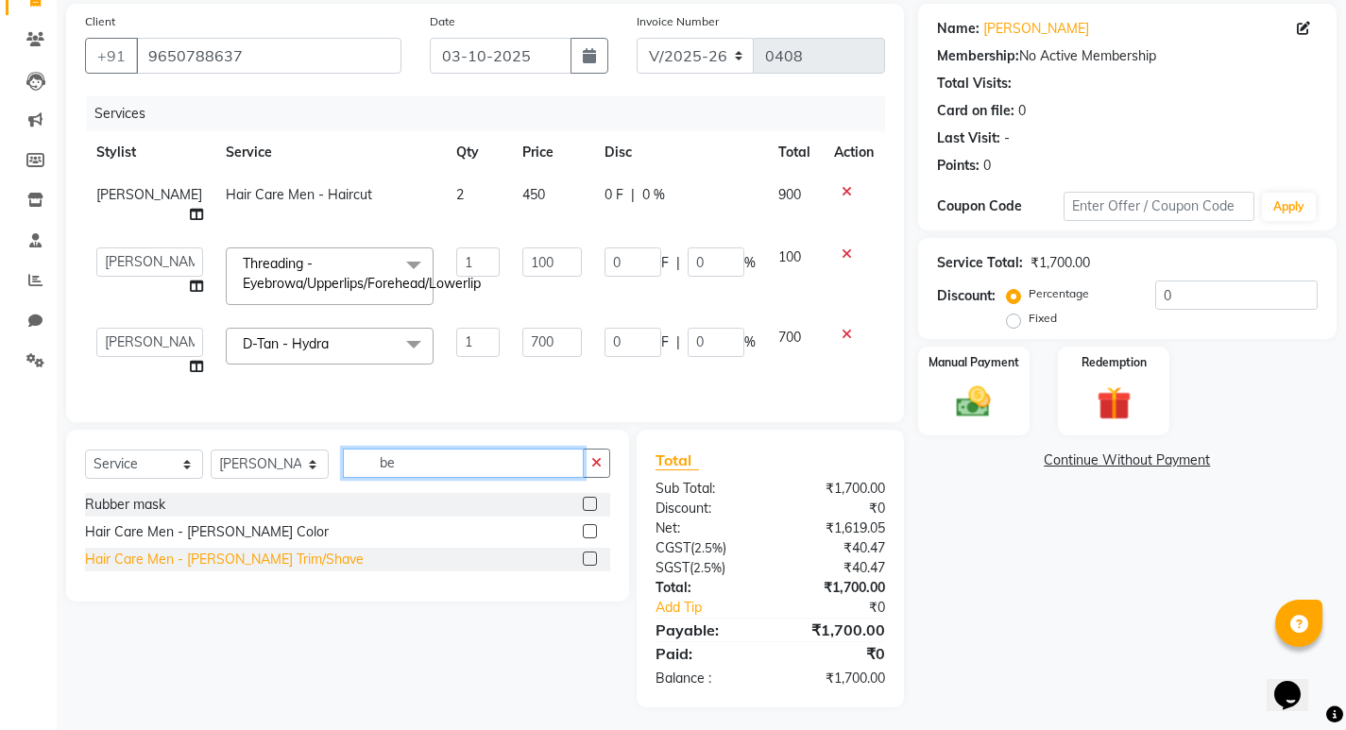
type input "be"
click at [277, 556] on div "Hair Care Men - [PERSON_NAME] Trim/Shave" at bounding box center [224, 560] width 279 height 20
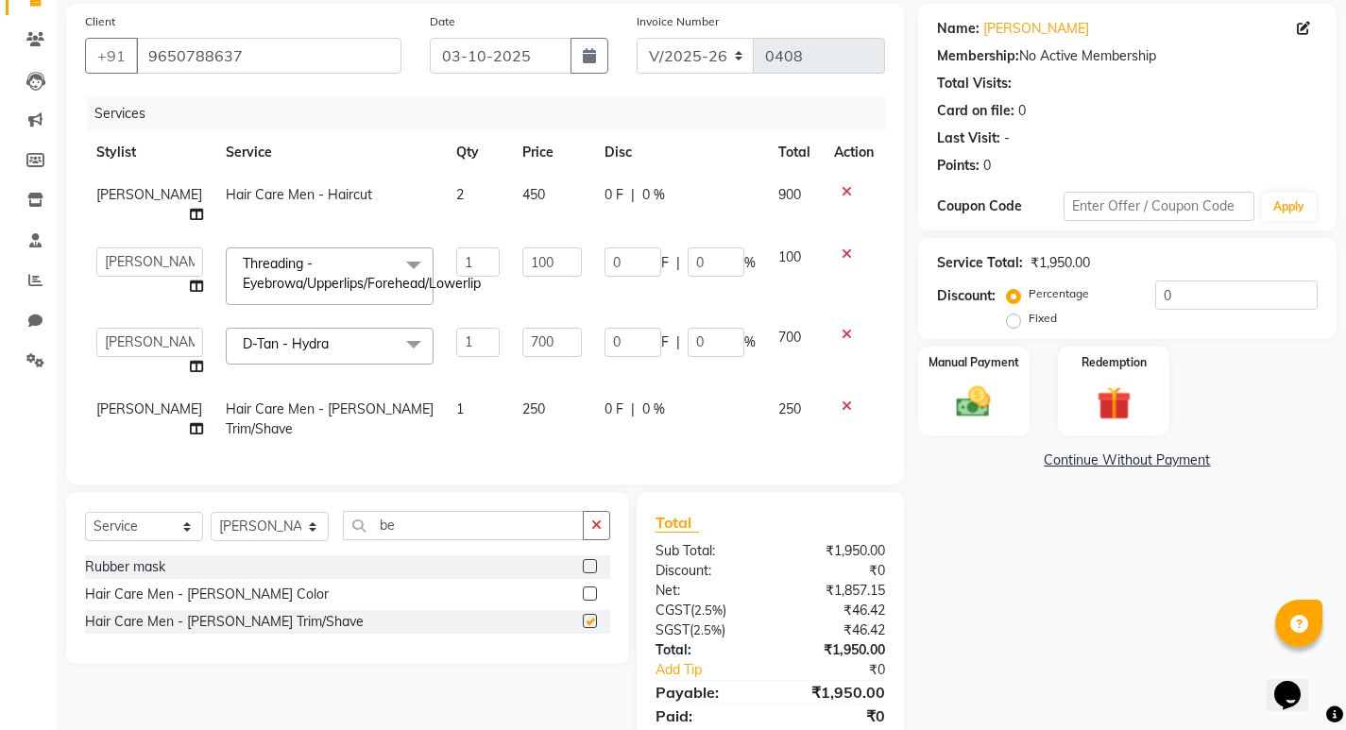
checkbox input "false"
click at [445, 388] on td "1" at bounding box center [478, 419] width 66 height 62
select select "39572"
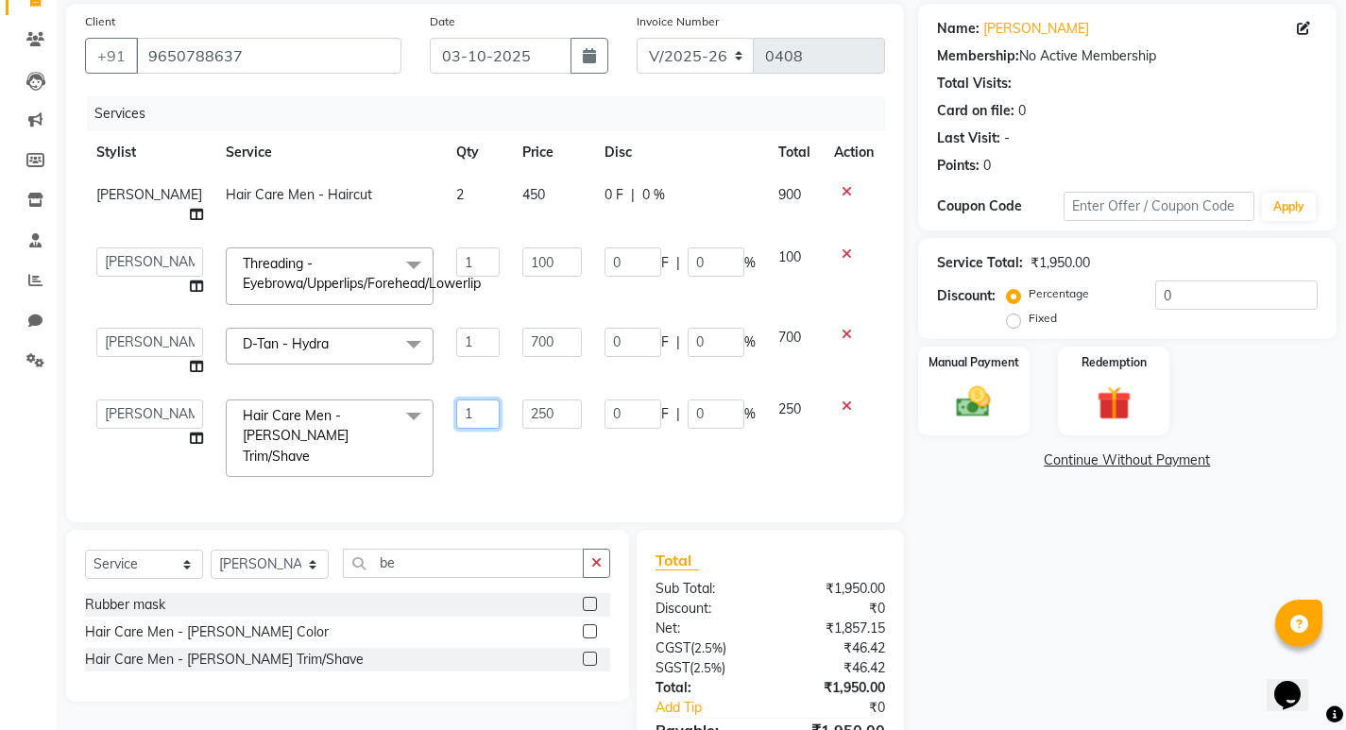
click at [456, 400] on input "1" at bounding box center [477, 414] width 43 height 29
type input "2"
click at [464, 442] on div "Services Stylist Service Qty Price Disc Total Action [PERSON_NAME] Hair Care Me…" at bounding box center [485, 299] width 800 height 407
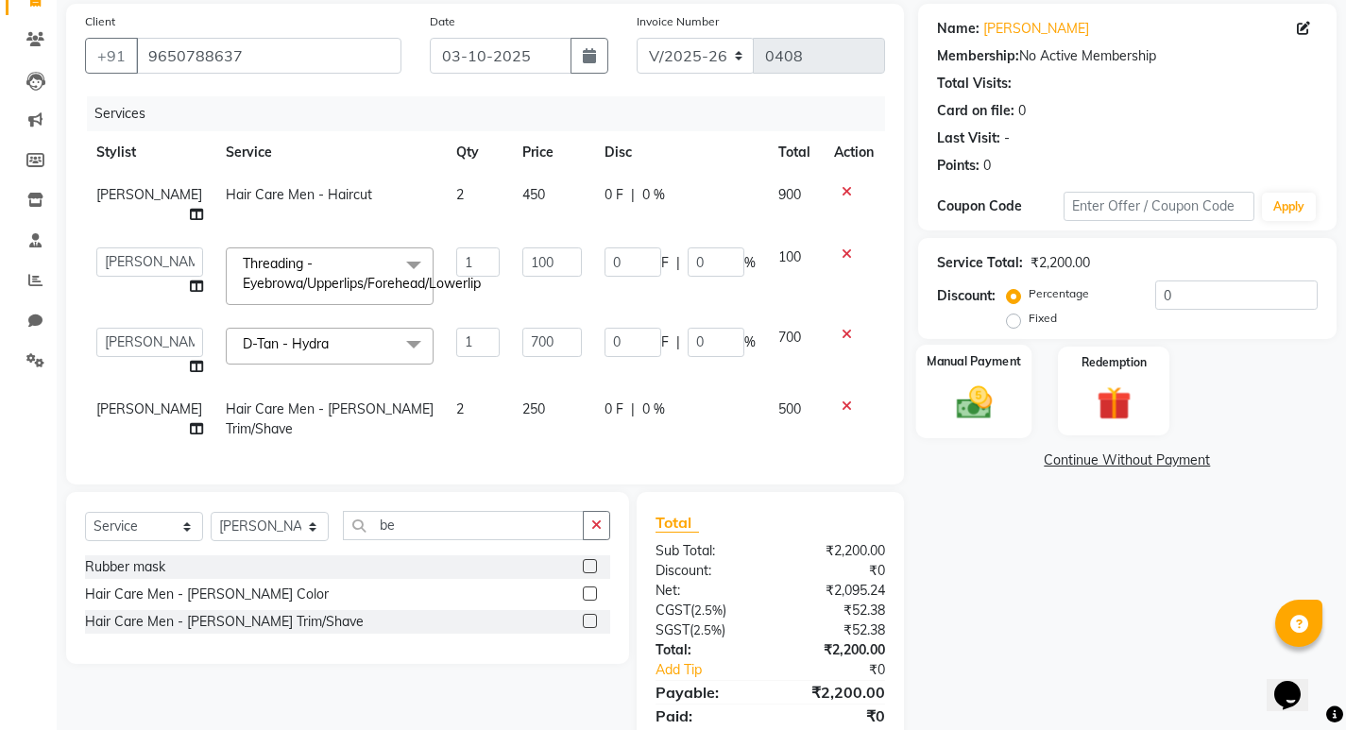
click at [997, 386] on img at bounding box center [974, 402] width 58 height 41
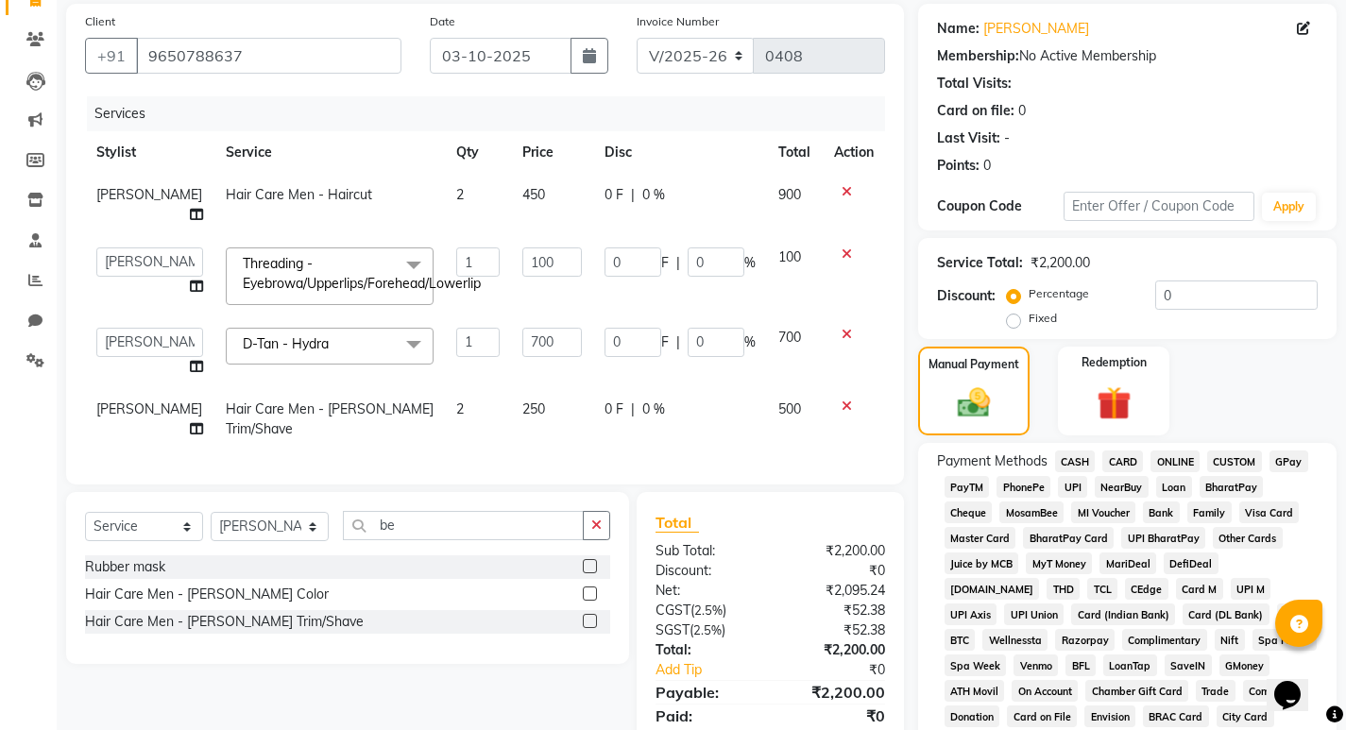
click at [1078, 486] on span "UPI" at bounding box center [1072, 487] width 29 height 22
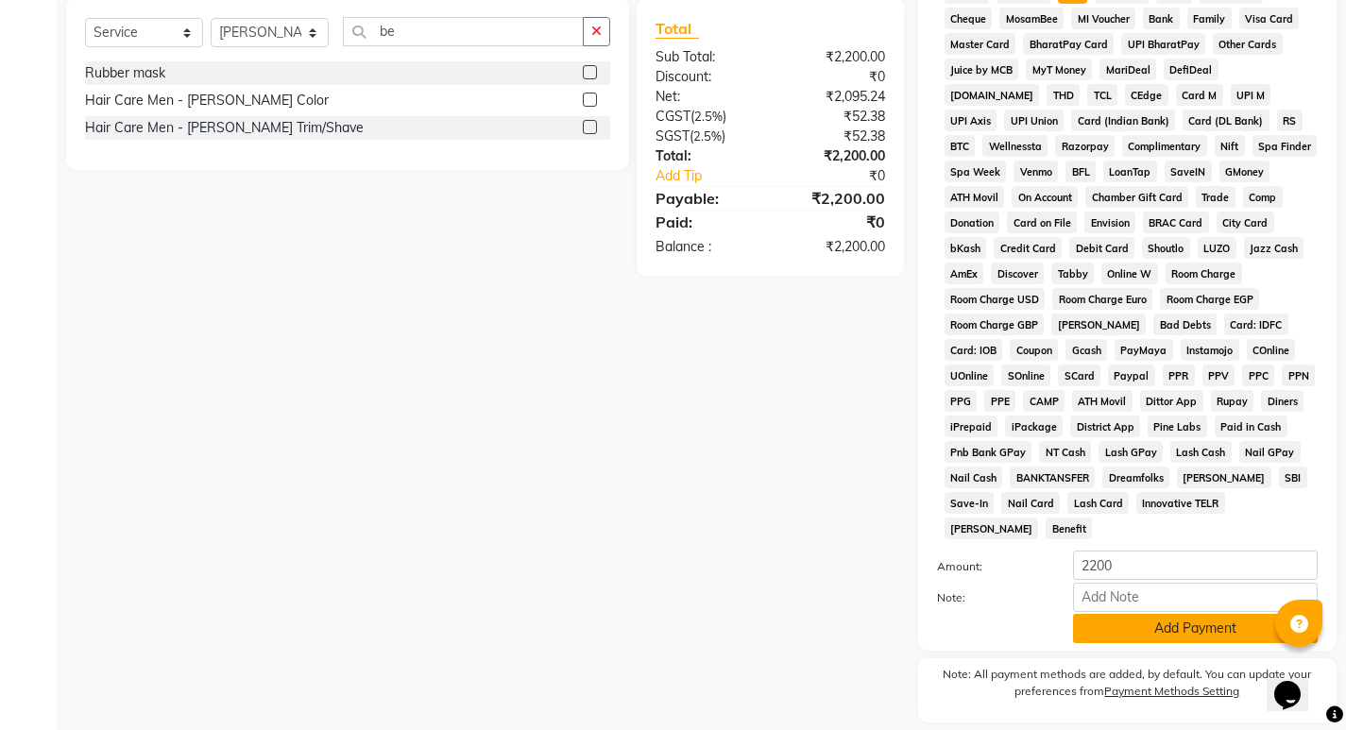
scroll to position [666, 0]
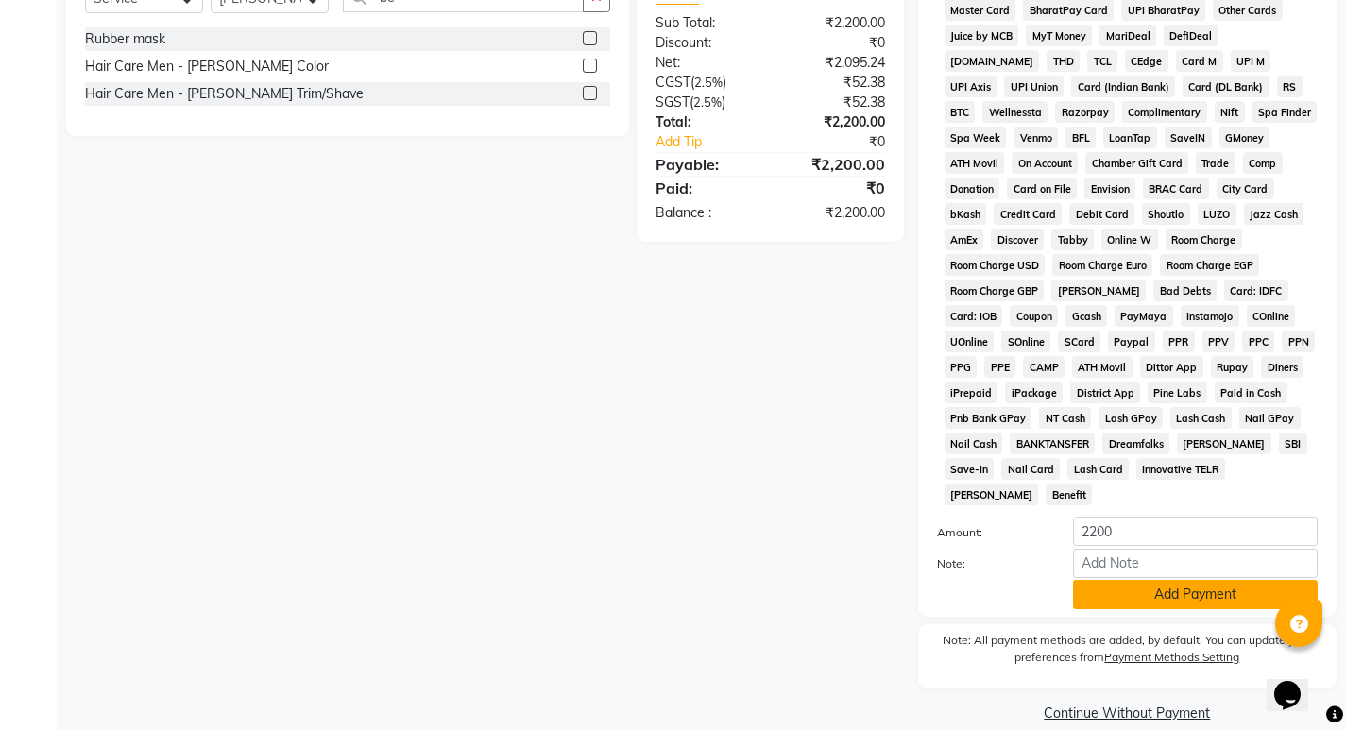
click at [1174, 580] on button "Add Payment" at bounding box center [1195, 594] width 245 height 29
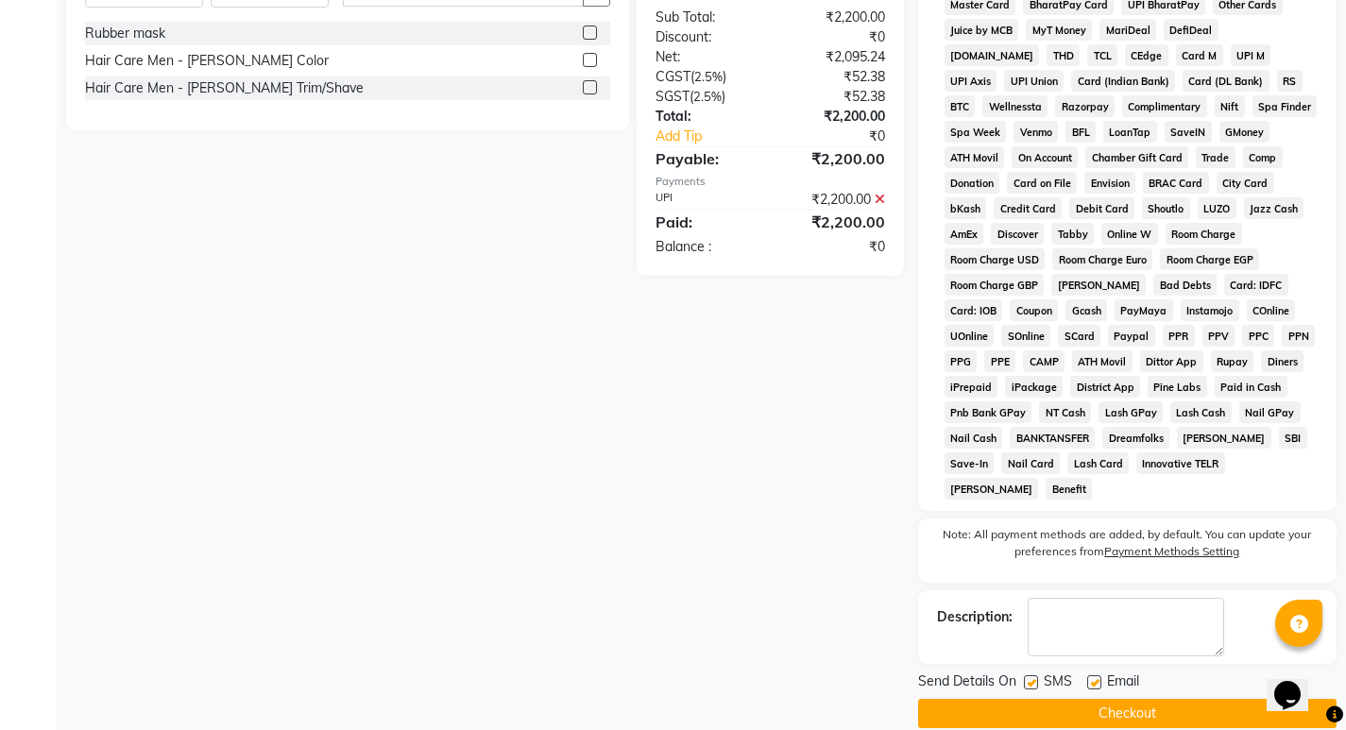
scroll to position [673, 0]
click at [1124, 698] on button "Checkout" at bounding box center [1127, 712] width 419 height 29
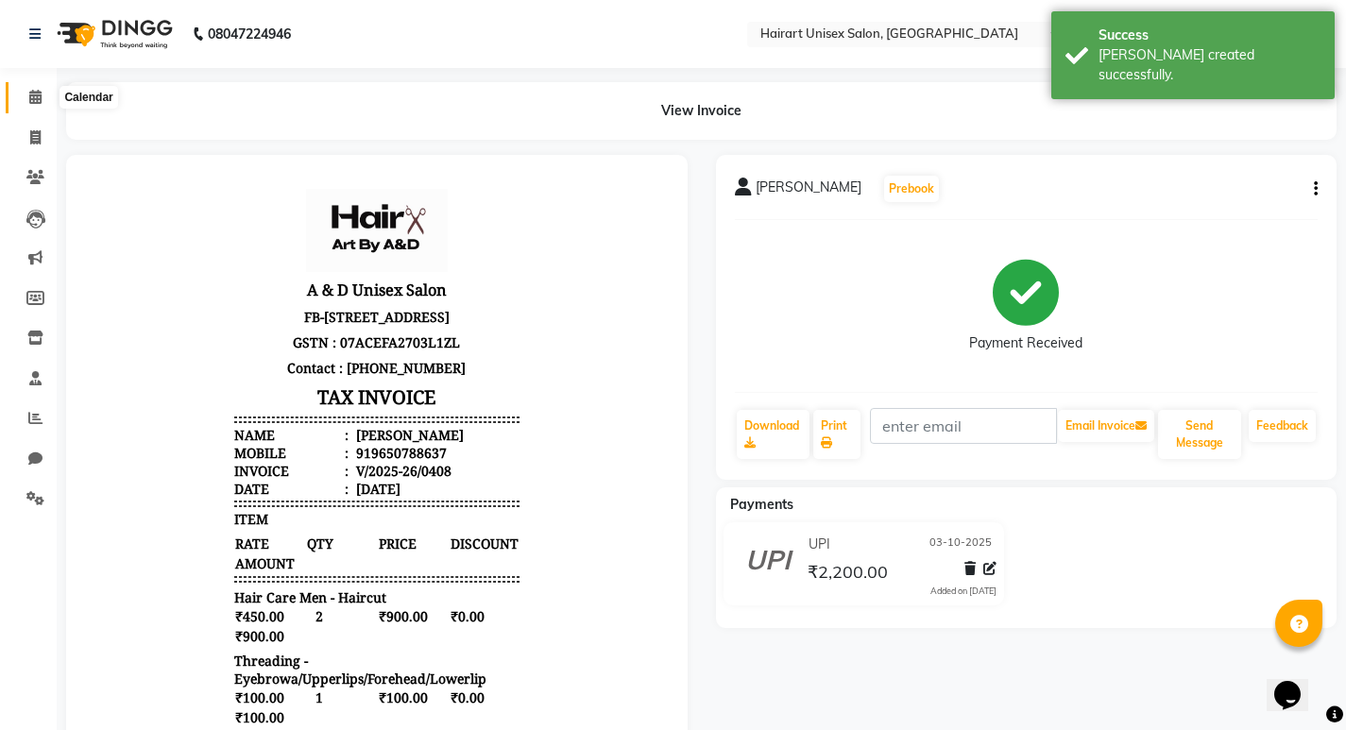
click at [32, 100] on icon at bounding box center [35, 97] width 12 height 14
